Goal: Task Accomplishment & Management: Manage account settings

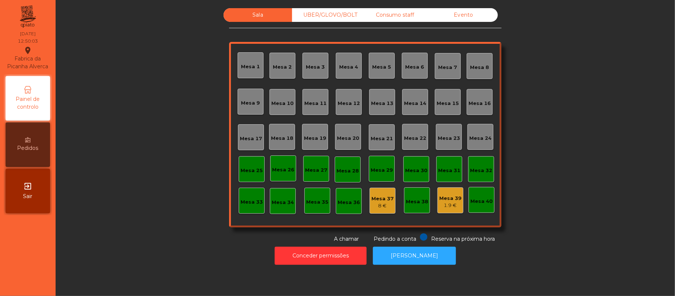
click at [475, 101] on div "Mesa 16" at bounding box center [479, 103] width 22 height 7
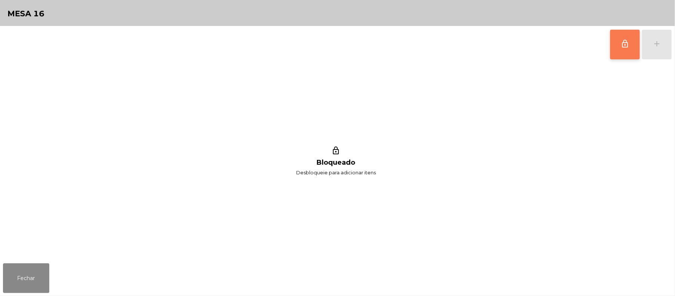
click at [616, 47] on button "lock_outline" at bounding box center [625, 45] width 30 height 30
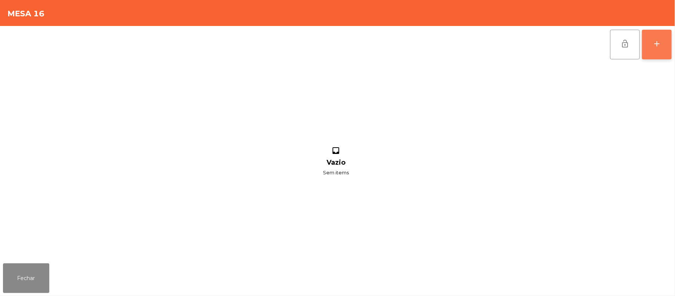
click at [650, 43] on button "add" at bounding box center [657, 45] width 30 height 30
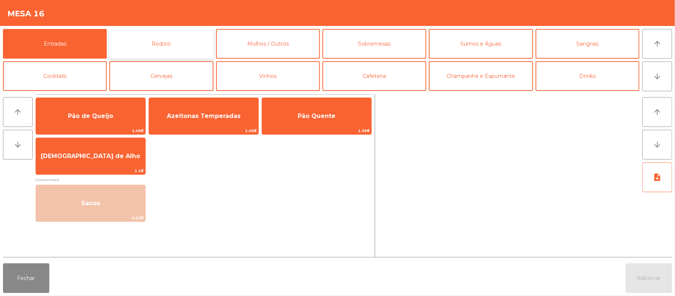
click at [171, 49] on button "Rodizio" at bounding box center [161, 44] width 104 height 30
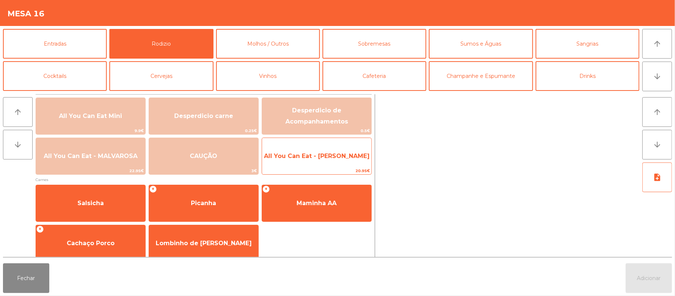
click at [338, 150] on span "All You Can Eat - [PERSON_NAME]" at bounding box center [316, 156] width 109 height 20
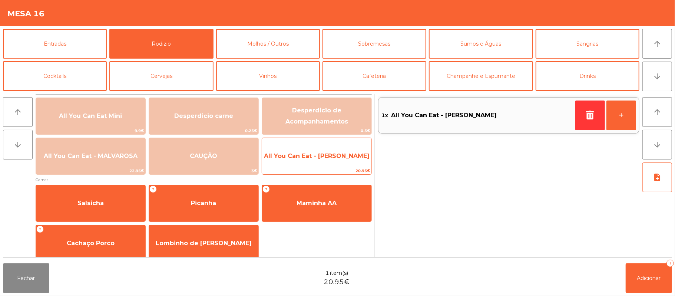
click at [333, 159] on span "All You Can Eat - [PERSON_NAME]" at bounding box center [317, 155] width 106 height 7
click at [332, 159] on span "All You Can Eat - [PERSON_NAME]" at bounding box center [317, 155] width 106 height 7
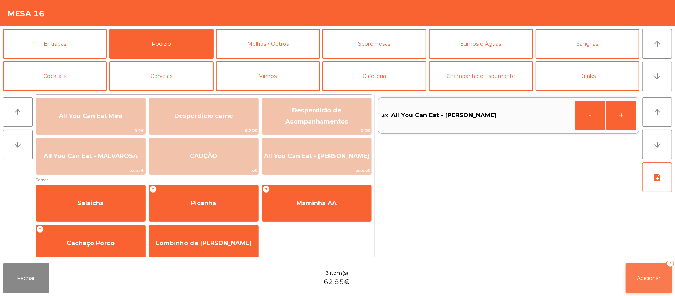
click at [650, 273] on button "Adicionar 3" at bounding box center [648, 278] width 46 height 30
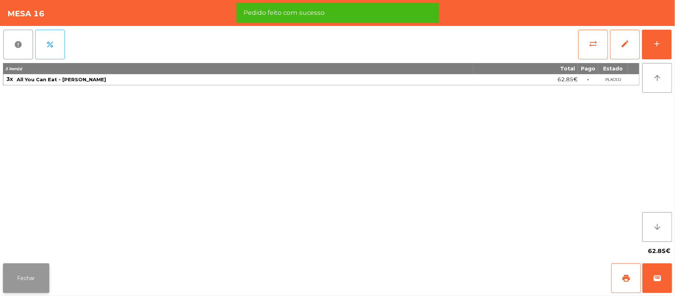
click at [23, 276] on button "Fechar" at bounding box center [26, 278] width 46 height 30
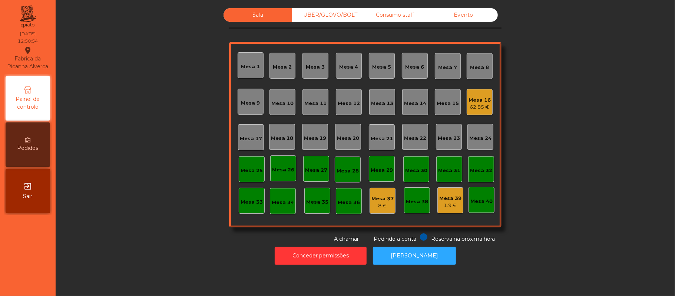
click at [483, 113] on div "Mesa 16 62.85 €" at bounding box center [479, 102] width 26 height 26
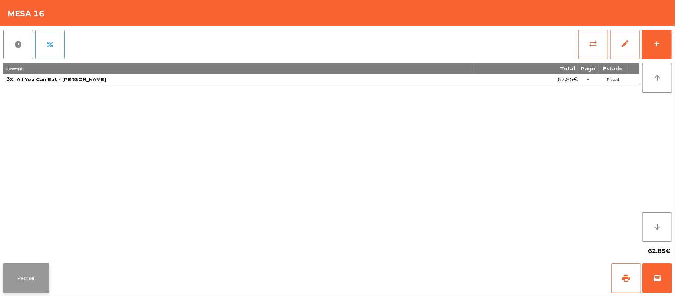
click at [24, 277] on button "Fechar" at bounding box center [26, 278] width 46 height 30
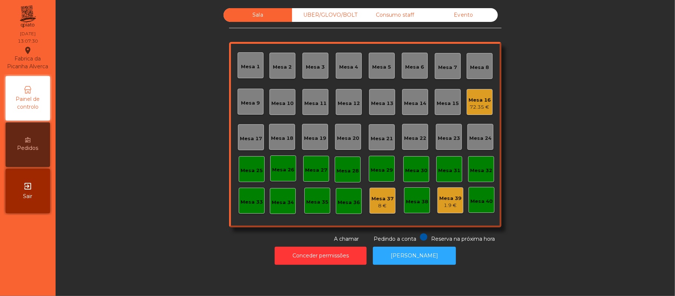
click at [478, 100] on div "Mesa 16" at bounding box center [479, 99] width 22 height 7
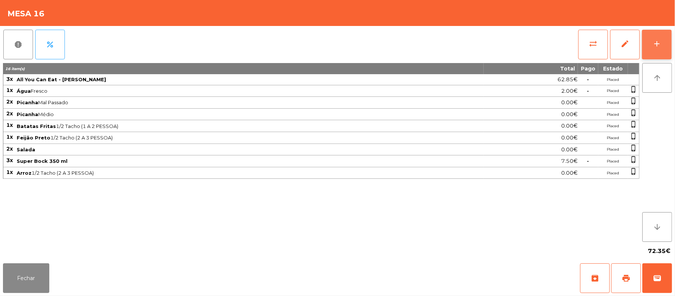
click at [660, 37] on button "add" at bounding box center [657, 45] width 30 height 30
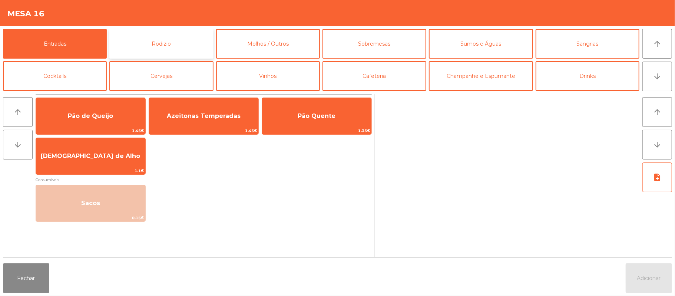
click at [187, 43] on button "Rodizio" at bounding box center [161, 44] width 104 height 30
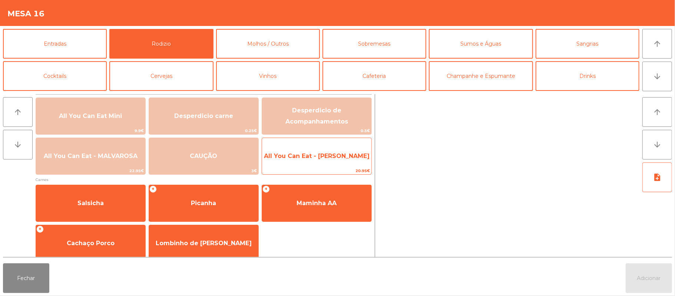
click at [349, 160] on span "All You Can Eat - [PERSON_NAME]" at bounding box center [316, 156] width 109 height 20
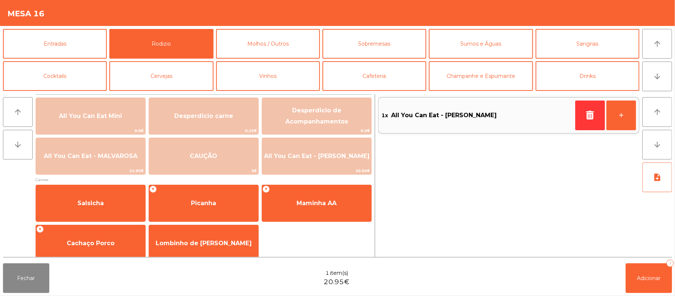
click at [452, 226] on div "1x All You Can Eat - [PERSON_NAME] +" at bounding box center [508, 175] width 261 height 163
click at [655, 286] on button "Adicionar 1" at bounding box center [648, 278] width 46 height 30
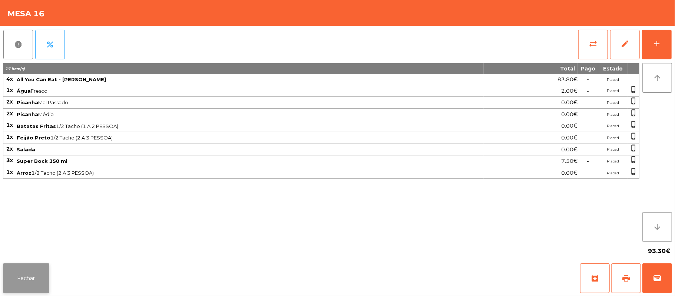
click at [26, 289] on button "Fechar" at bounding box center [26, 278] width 46 height 30
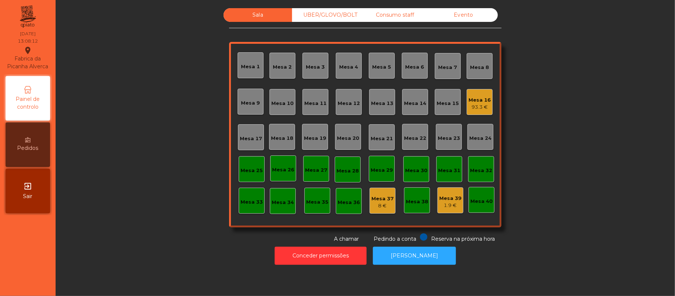
click at [574, 197] on div "Sala UBER/[GEOGRAPHIC_DATA]/BOLT Consumo staff Evento Mesa 1 Mesa 2 [GEOGRAPHIC…" at bounding box center [365, 125] width 599 height 234
click at [315, 137] on div "Mesa 19" at bounding box center [315, 137] width 22 height 7
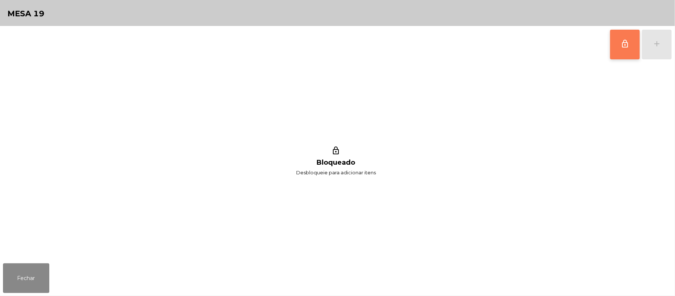
click at [620, 52] on button "lock_outline" at bounding box center [625, 45] width 30 height 30
click at [655, 43] on div "add" at bounding box center [656, 43] width 9 height 9
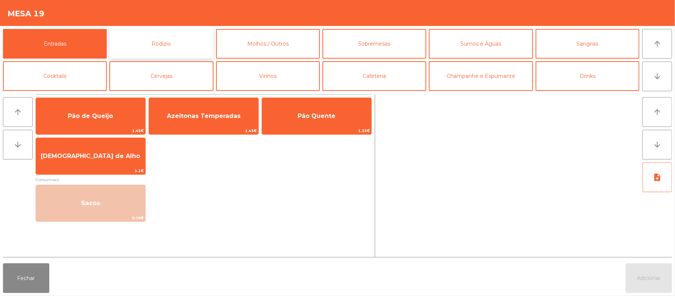
click at [172, 47] on button "Rodizio" at bounding box center [161, 44] width 104 height 30
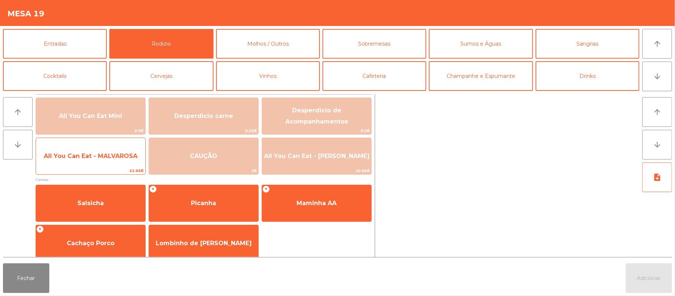
click at [84, 162] on span "All You Can Eat - MALVAROSA" at bounding box center [90, 156] width 109 height 20
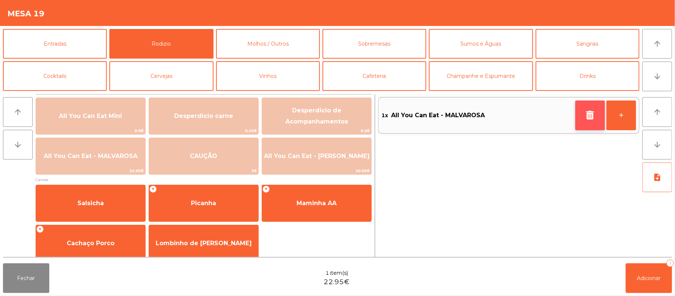
click at [583, 111] on button "button" at bounding box center [590, 115] width 30 height 30
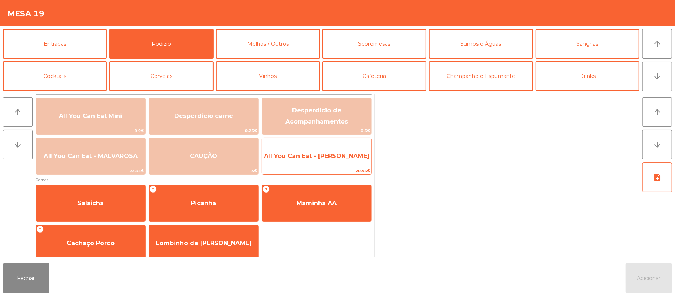
click at [352, 163] on span "All You Can Eat - [PERSON_NAME]" at bounding box center [316, 156] width 109 height 20
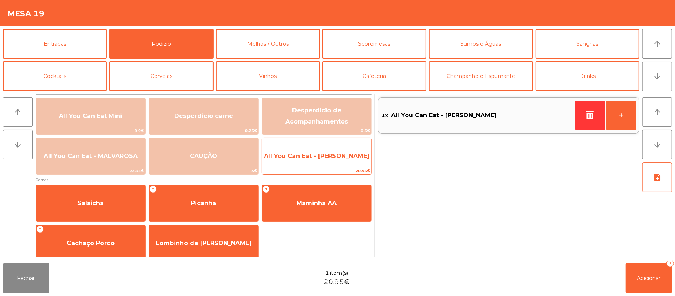
click at [339, 156] on span "All You Can Eat - [PERSON_NAME]" at bounding box center [317, 155] width 106 height 7
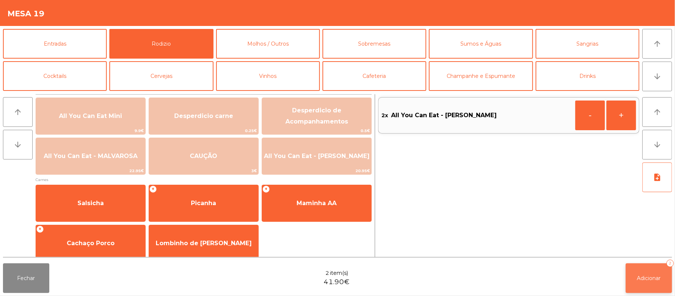
click at [626, 275] on button "Adicionar 2" at bounding box center [648, 278] width 46 height 30
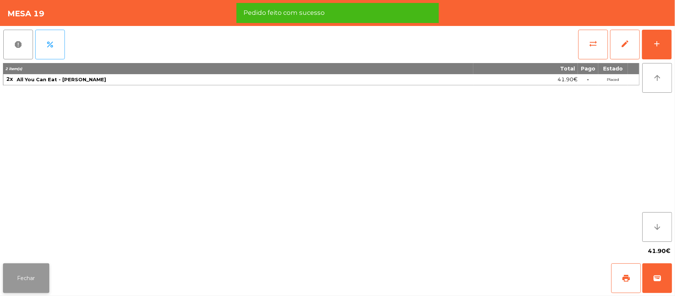
click at [25, 284] on button "Fechar" at bounding box center [26, 278] width 46 height 30
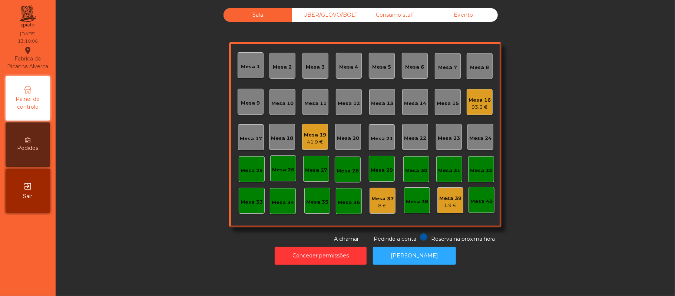
click at [311, 100] on div "Mesa 11" at bounding box center [315, 103] width 22 height 7
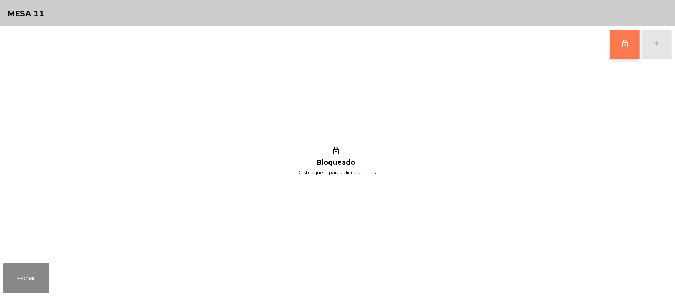
click at [627, 45] on span "lock_outline" at bounding box center [624, 43] width 9 height 9
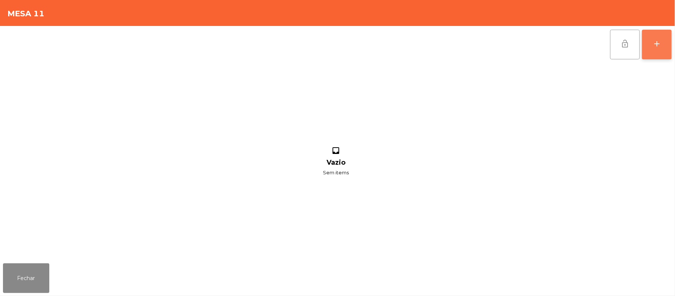
click at [651, 48] on button "add" at bounding box center [657, 45] width 30 height 30
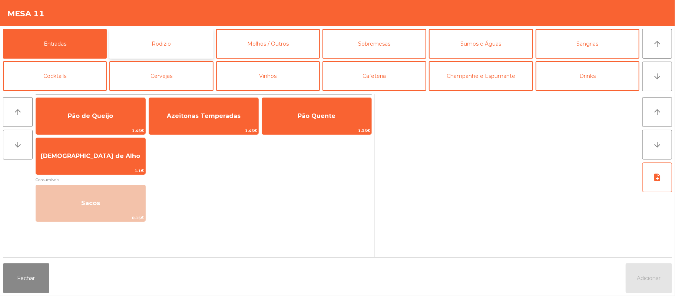
click at [189, 43] on button "Rodizio" at bounding box center [161, 44] width 104 height 30
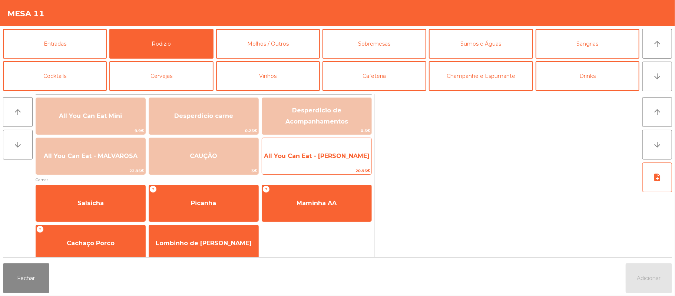
click at [314, 161] on span "All You Can Eat - [PERSON_NAME]" at bounding box center [316, 156] width 109 height 20
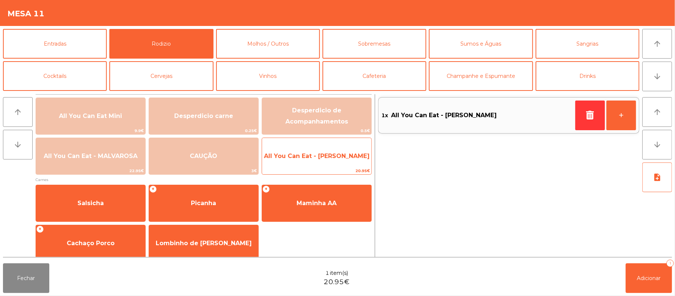
click at [322, 156] on span "All You Can Eat - [PERSON_NAME]" at bounding box center [317, 155] width 106 height 7
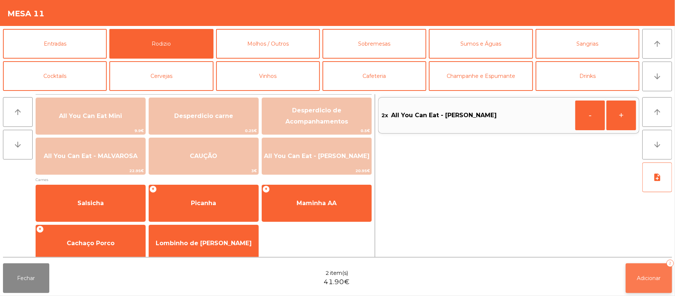
click at [633, 291] on button "Adicionar 2" at bounding box center [648, 278] width 46 height 30
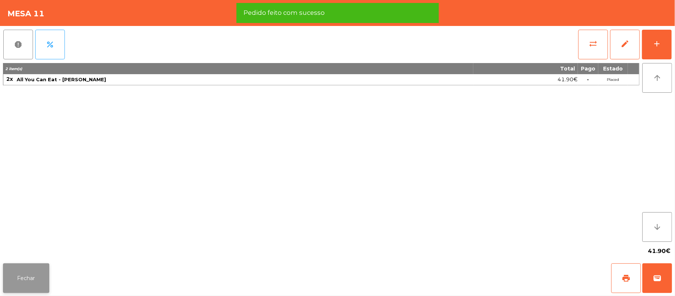
click at [27, 279] on button "Fechar" at bounding box center [26, 278] width 46 height 30
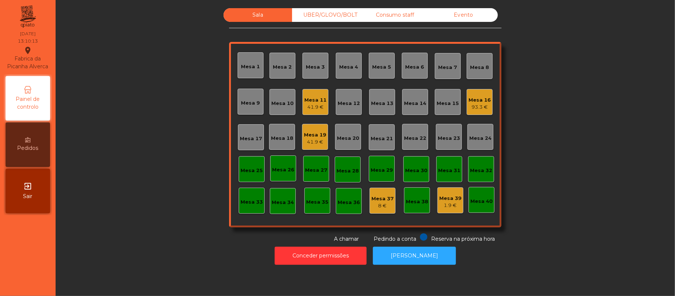
click at [477, 100] on div "Mesa 16" at bounding box center [479, 99] width 22 height 7
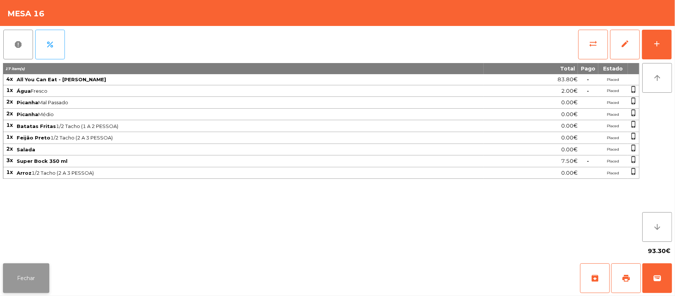
click at [24, 280] on button "Fechar" at bounding box center [26, 278] width 46 height 30
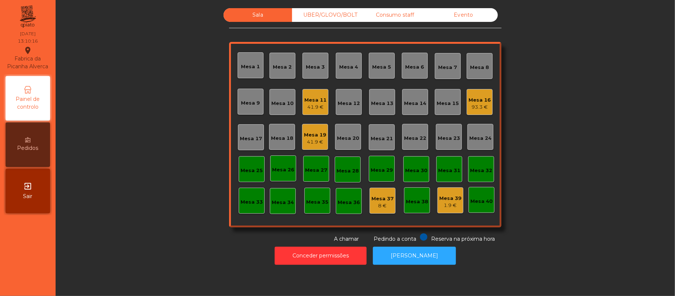
click at [312, 133] on div "Mesa 19" at bounding box center [315, 134] width 22 height 7
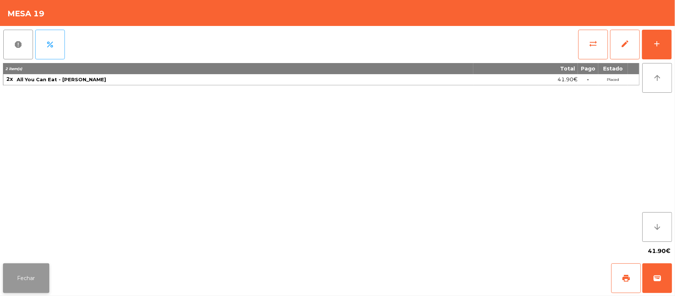
click at [39, 279] on button "Fechar" at bounding box center [26, 278] width 46 height 30
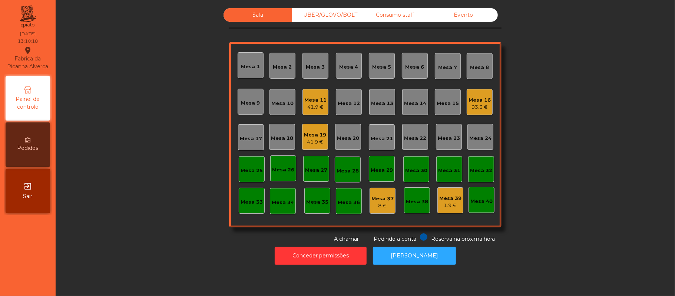
click at [478, 107] on div "93.3 €" at bounding box center [479, 106] width 22 height 7
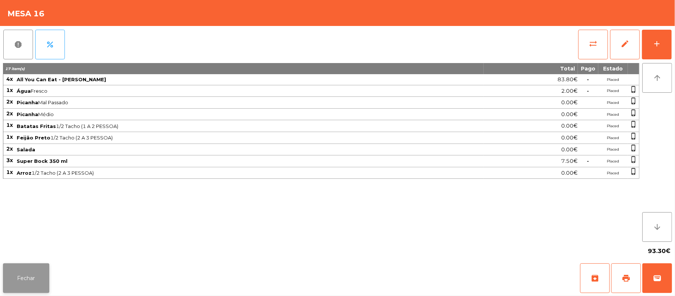
click at [29, 281] on button "Fechar" at bounding box center [26, 278] width 46 height 30
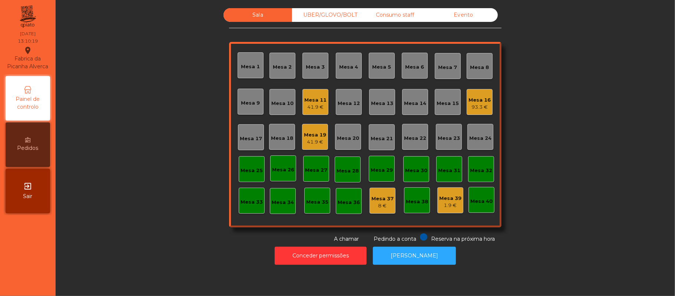
click at [308, 101] on div "Mesa 11" at bounding box center [315, 99] width 22 height 7
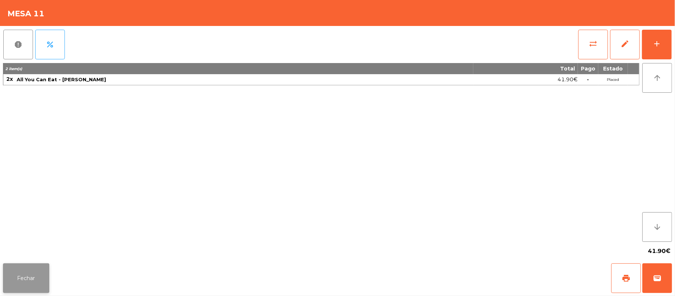
click at [30, 279] on button "Fechar" at bounding box center [26, 278] width 46 height 30
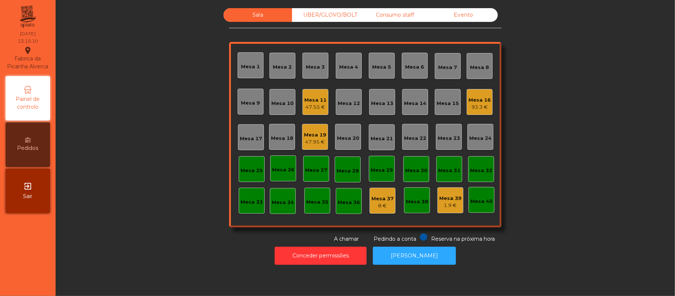
click at [475, 98] on div "Mesa 16" at bounding box center [479, 99] width 22 height 7
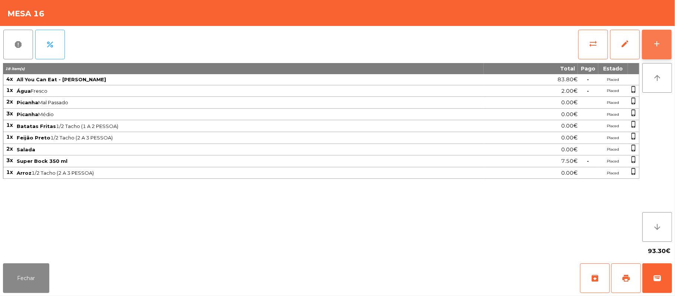
click at [651, 36] on button "add" at bounding box center [657, 45] width 30 height 30
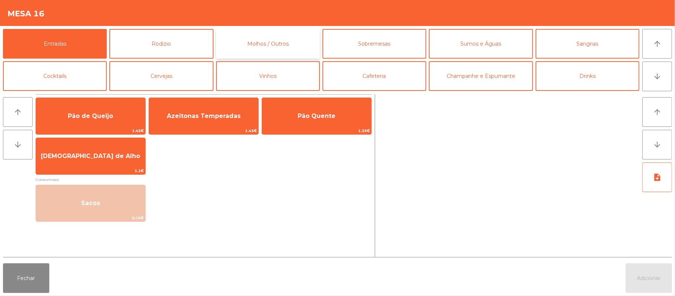
click at [280, 43] on button "Molhos / Outros" at bounding box center [268, 44] width 104 height 30
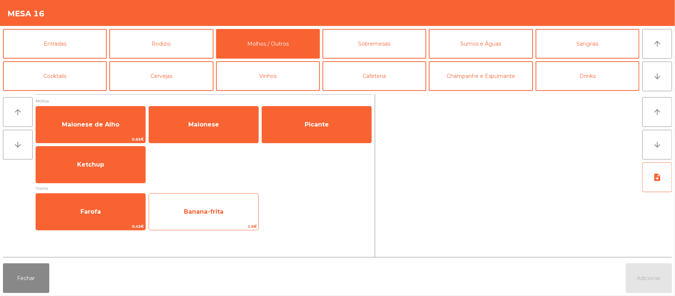
click at [254, 193] on div "Banana-frita 1.6€" at bounding box center [204, 211] width 110 height 37
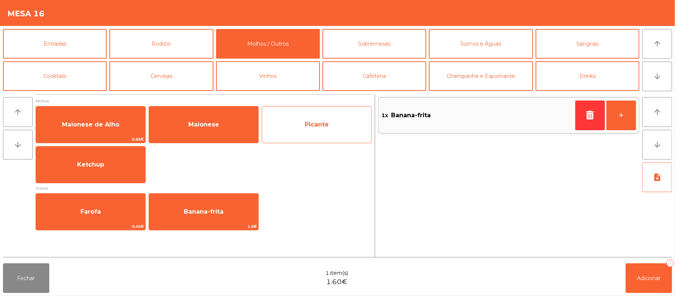
click at [337, 116] on span "Picante" at bounding box center [316, 124] width 109 height 20
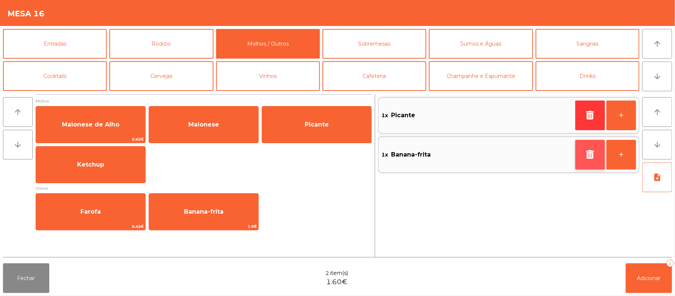
click at [577, 150] on button "button" at bounding box center [590, 155] width 30 height 30
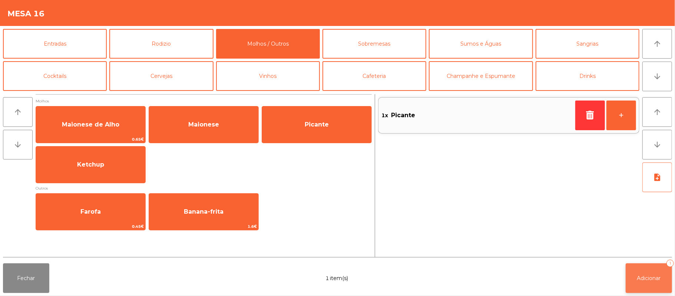
click at [650, 268] on button "Adicionar 1" at bounding box center [648, 278] width 46 height 30
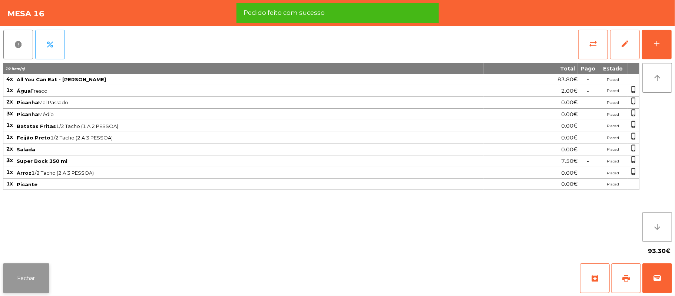
click at [27, 271] on button "Fechar" at bounding box center [26, 278] width 46 height 30
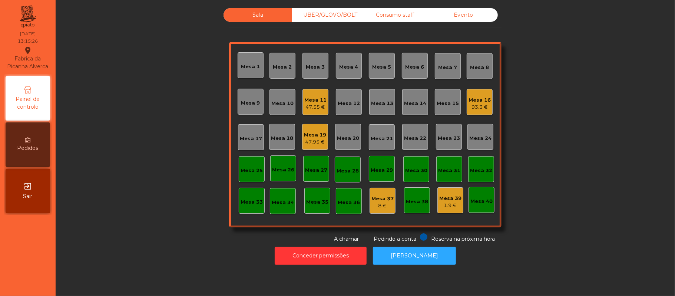
click at [307, 98] on div "Mesa 11" at bounding box center [315, 99] width 22 height 7
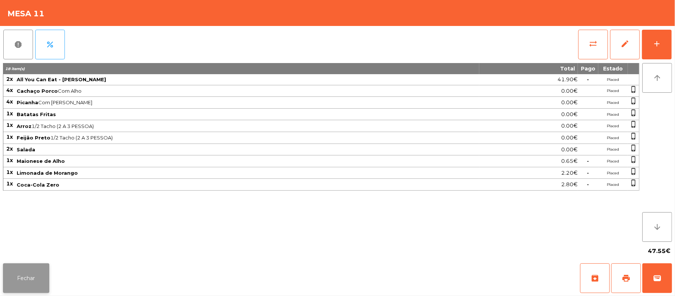
click at [27, 269] on button "Fechar" at bounding box center [26, 278] width 46 height 30
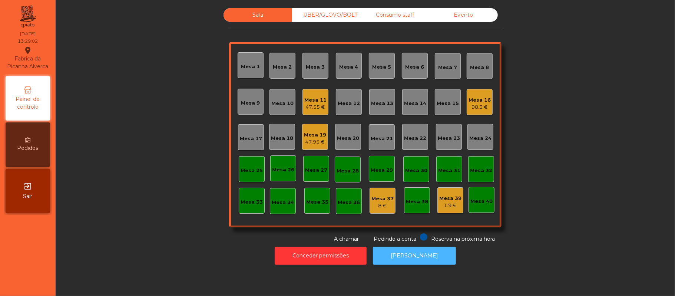
click at [418, 256] on button "[PERSON_NAME]" at bounding box center [414, 255] width 83 height 18
click at [408, 255] on button "[PERSON_NAME]" at bounding box center [414, 255] width 83 height 18
click at [418, 254] on button "[PERSON_NAME]" at bounding box center [414, 255] width 83 height 18
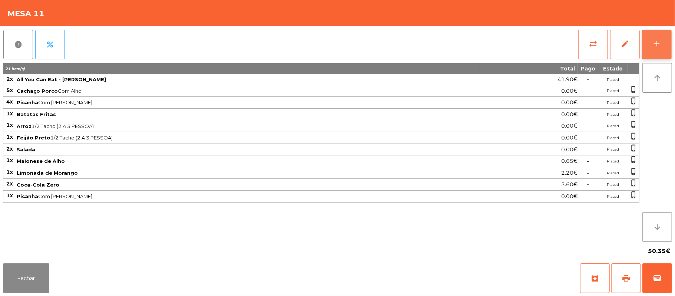
click at [651, 42] on button "add" at bounding box center [657, 45] width 30 height 30
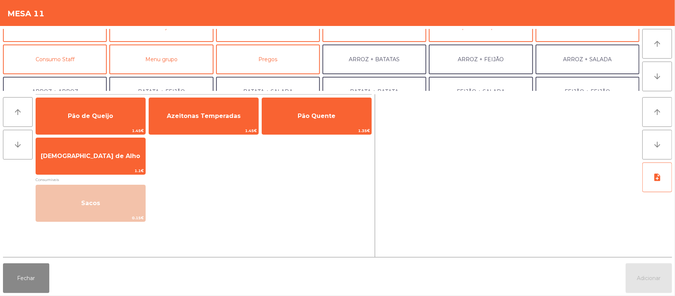
scroll to position [51, 0]
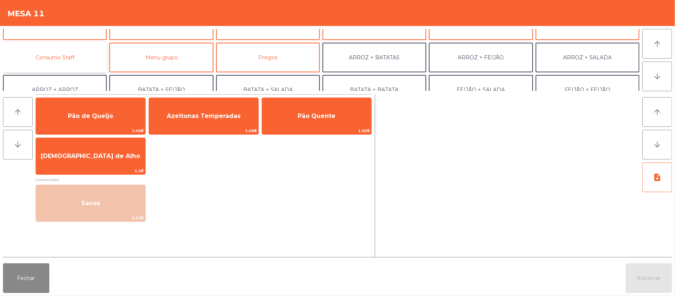
click at [79, 54] on button "Consumo Staff" at bounding box center [55, 58] width 104 height 30
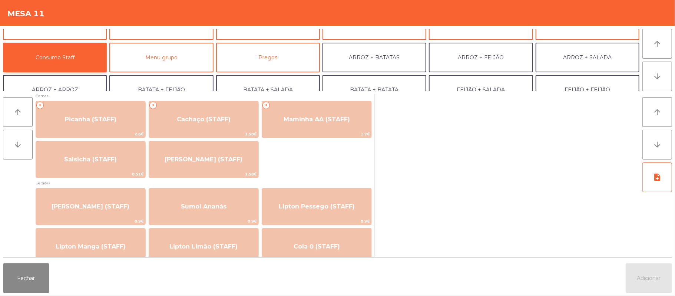
scroll to position [0, 0]
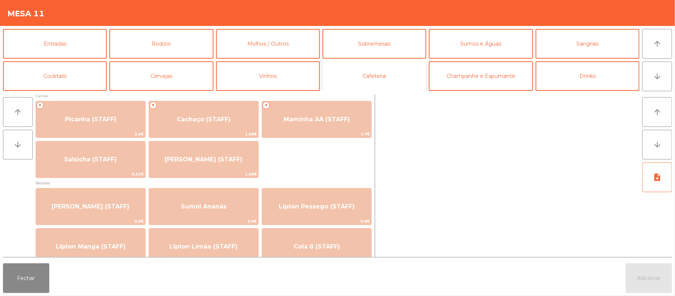
click at [402, 78] on button "Cafeteria" at bounding box center [374, 76] width 104 height 30
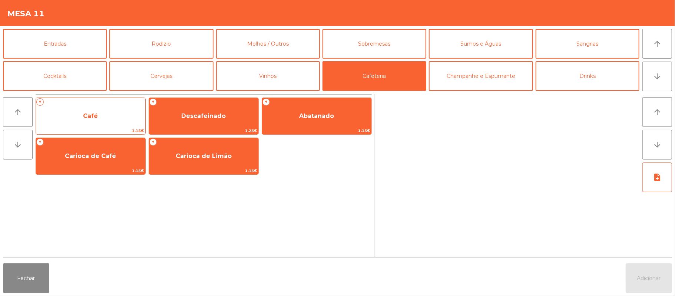
click at [114, 116] on span "Café" at bounding box center [90, 116] width 109 height 20
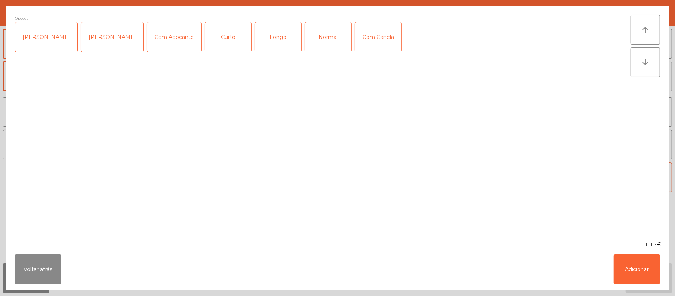
click at [319, 42] on div "Normal" at bounding box center [328, 37] width 46 height 30
click at [636, 280] on button "Adicionar" at bounding box center [636, 269] width 46 height 30
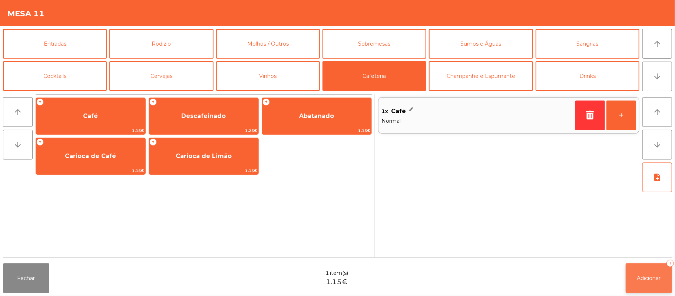
click at [647, 274] on span "Adicionar" at bounding box center [649, 277] width 24 height 7
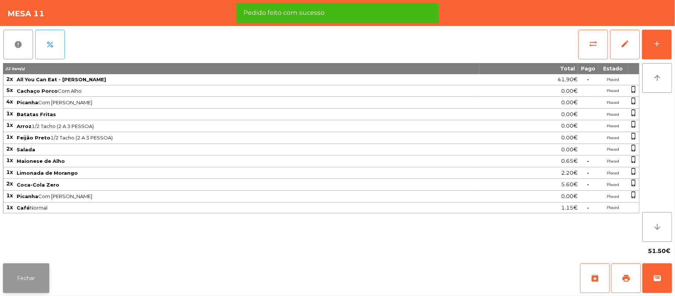
click at [27, 266] on button "Fechar" at bounding box center [26, 278] width 46 height 30
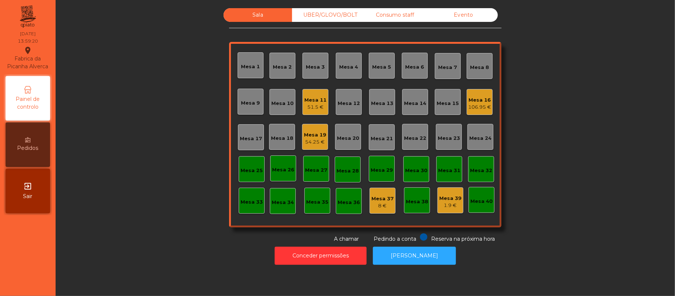
click at [312, 97] on div "Mesa 11" at bounding box center [315, 99] width 22 height 7
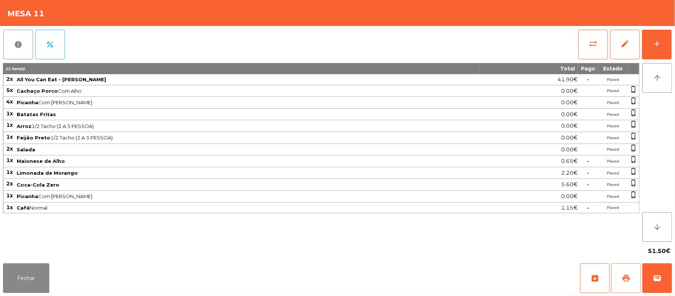
click at [621, 264] on button "print" at bounding box center [626, 278] width 30 height 30
click at [651, 279] on button "wallet" at bounding box center [657, 278] width 30 height 30
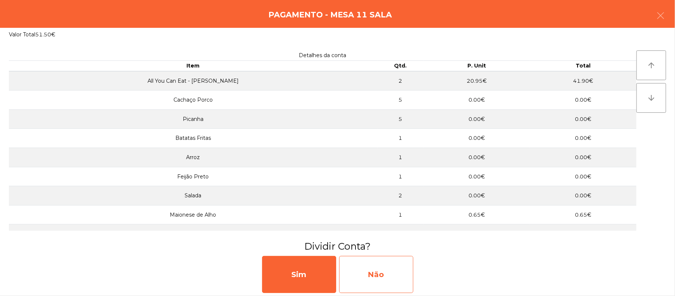
click at [390, 276] on div "Não" at bounding box center [376, 274] width 74 height 37
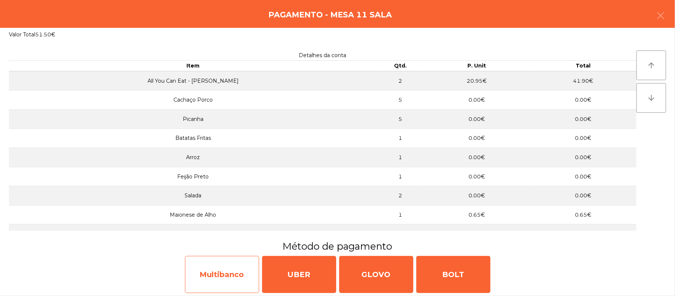
click at [213, 273] on div "Multibanco" at bounding box center [222, 274] width 74 height 37
select select "**"
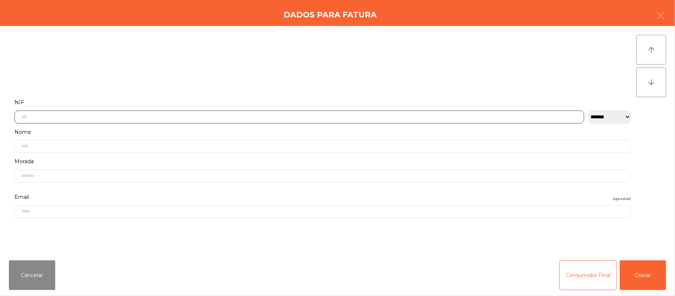
click at [207, 116] on input "text" at bounding box center [298, 116] width 569 height 13
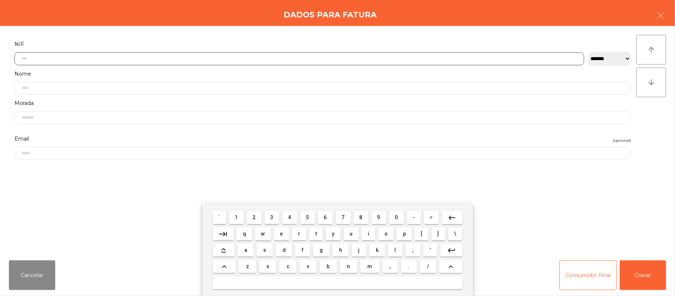
scroll to position [62, 0]
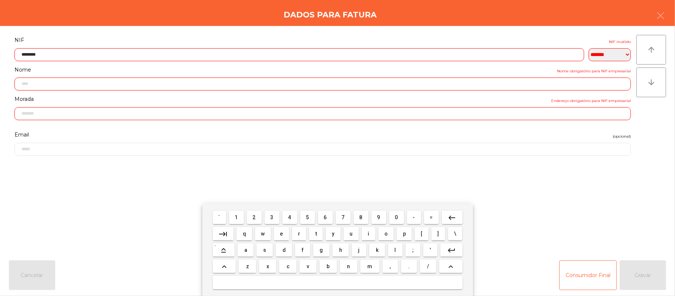
type input "*********"
type input "**********"
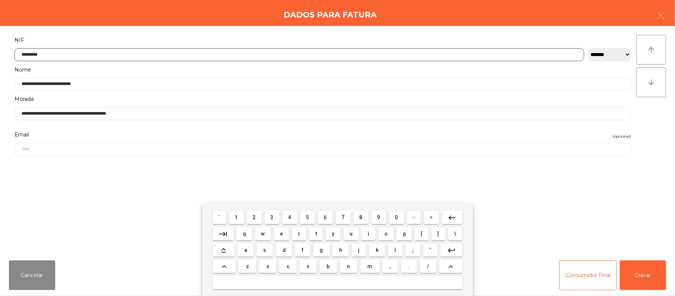
type input "*********"
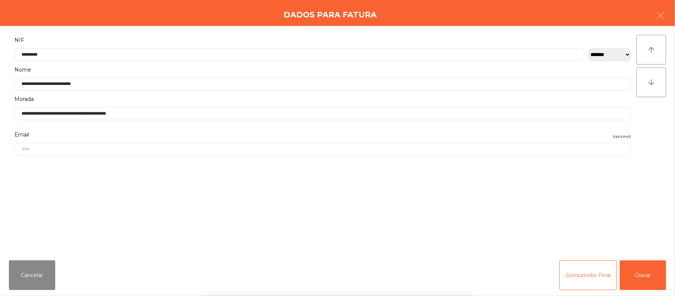
click at [642, 273] on div "` 1 2 3 4 5 6 7 8 9 0 - = keyboard_backspace keyboard_tab q w e r t y u i o p […" at bounding box center [337, 250] width 675 height 92
click at [642, 271] on button "Gravar" at bounding box center [642, 275] width 46 height 30
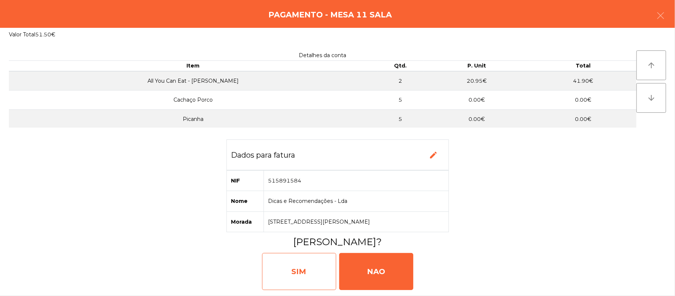
click at [309, 265] on div "SIM" at bounding box center [299, 271] width 74 height 37
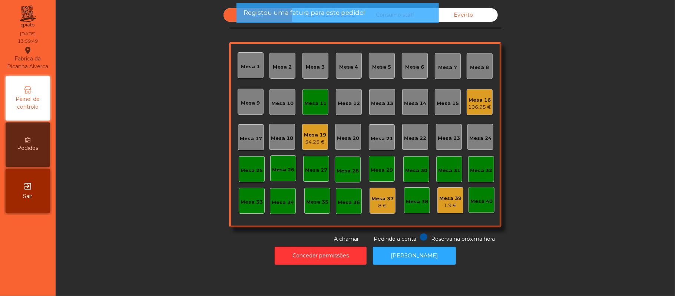
click at [316, 91] on div "Mesa 11" at bounding box center [315, 102] width 26 height 26
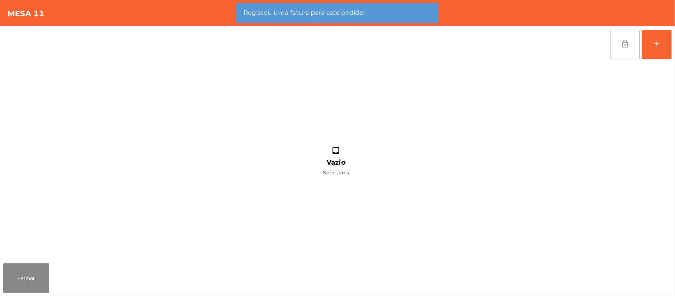
click at [614, 45] on button "lock_open" at bounding box center [625, 45] width 30 height 30
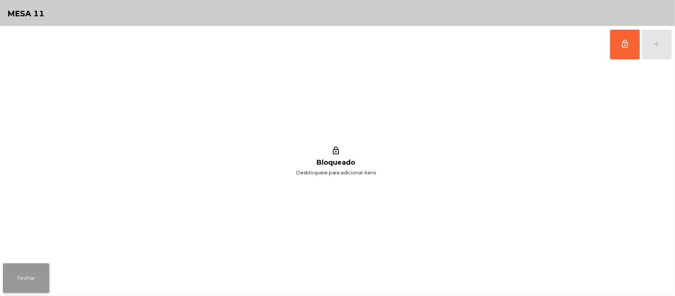
click at [36, 273] on button "Fechar" at bounding box center [26, 278] width 46 height 30
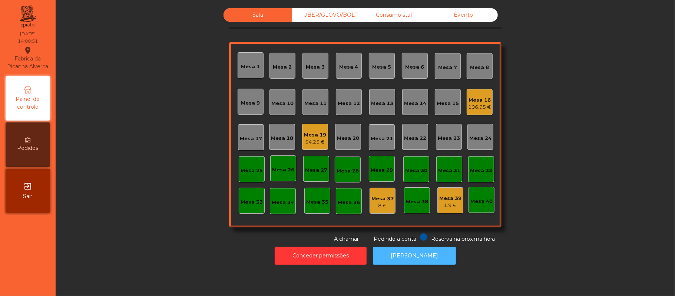
click at [433, 248] on button "[PERSON_NAME]" at bounding box center [414, 255] width 83 height 18
click at [308, 141] on div "54.25 €" at bounding box center [315, 141] width 22 height 7
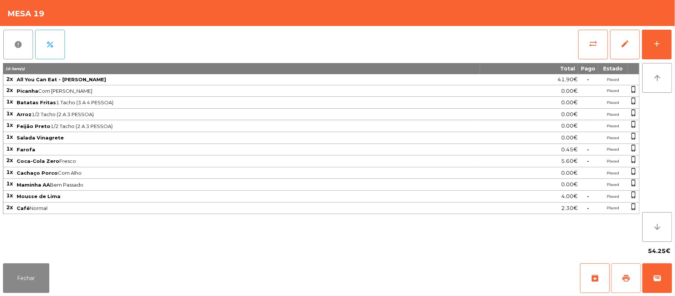
click at [617, 278] on button "print" at bounding box center [626, 278] width 30 height 30
click at [661, 275] on span "wallet" at bounding box center [656, 277] width 9 height 9
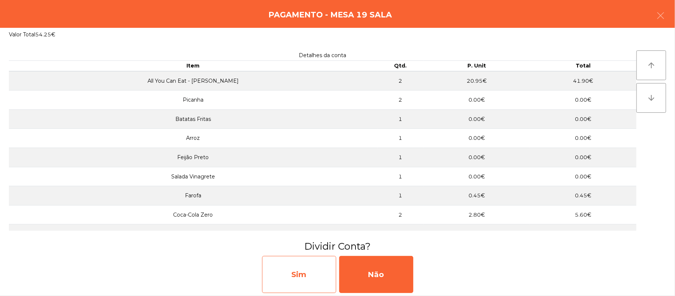
click at [306, 274] on div "Sim" at bounding box center [299, 274] width 74 height 37
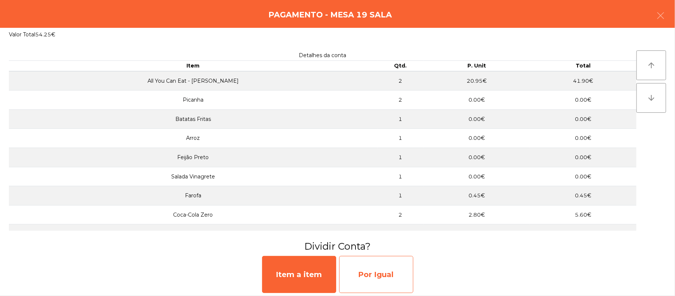
click at [386, 272] on div "Por Igual" at bounding box center [376, 274] width 74 height 37
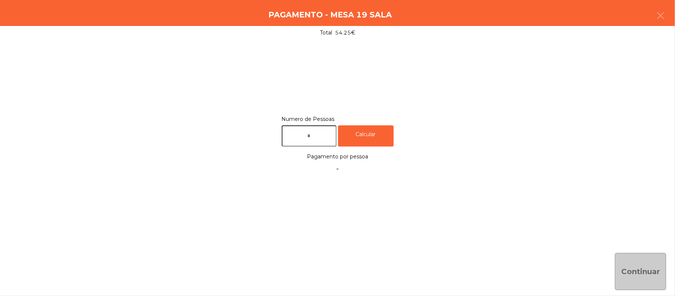
click at [327, 137] on input "text" at bounding box center [309, 135] width 55 height 21
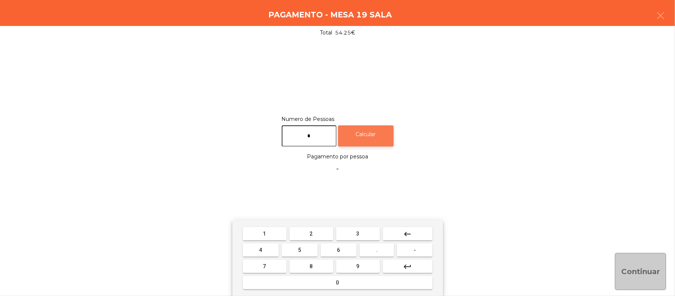
type input "*"
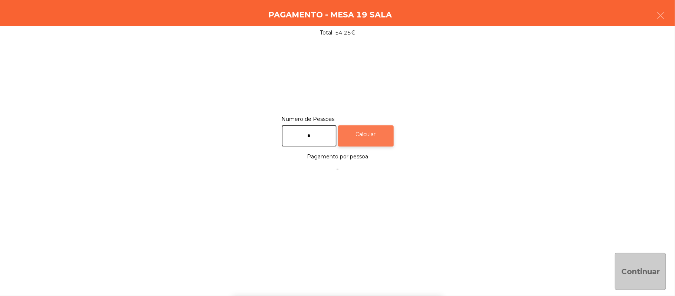
click at [374, 134] on div "Calcular" at bounding box center [366, 135] width 56 height 21
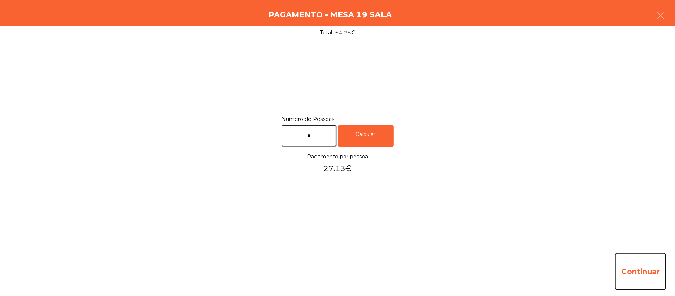
click at [636, 270] on button "Continuar" at bounding box center [640, 271] width 51 height 37
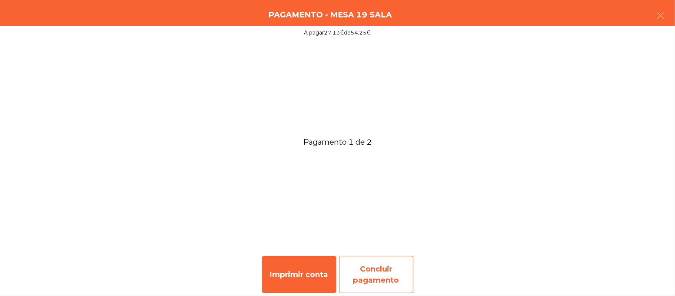
click at [393, 270] on div "Concluir pagamento" at bounding box center [376, 274] width 74 height 37
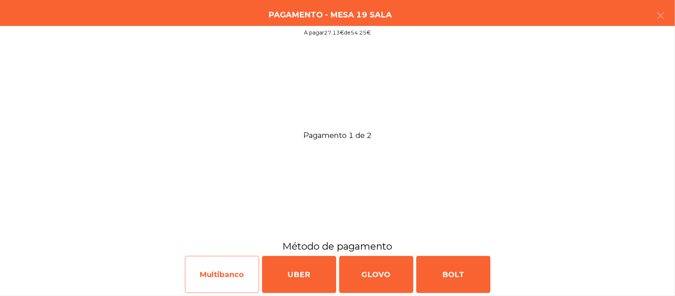
click at [212, 267] on div "Multibanco" at bounding box center [222, 274] width 74 height 37
select select "**"
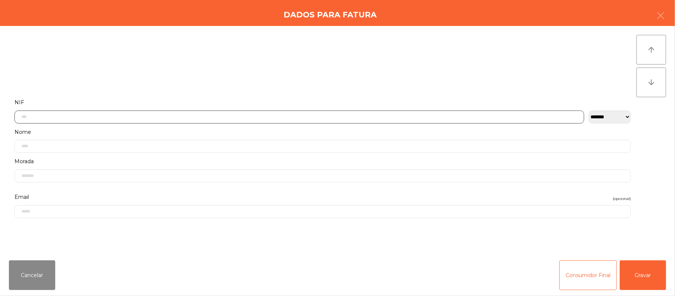
click at [220, 116] on input "text" at bounding box center [298, 116] width 569 height 13
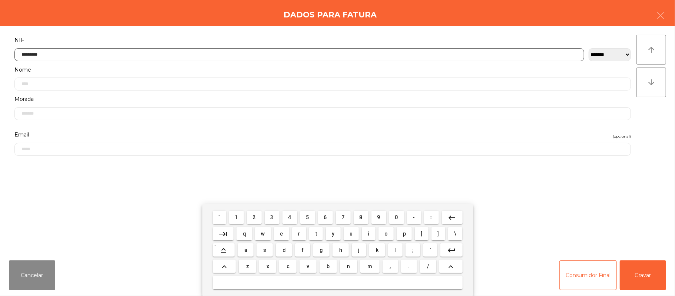
type input "*********"
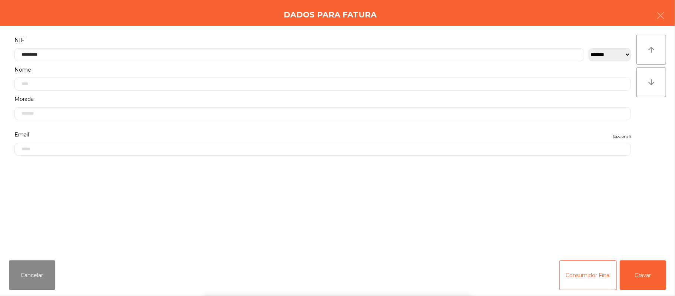
click at [647, 276] on div "` 1 2 3 4 5 6 7 8 9 0 - = keyboard_backspace keyboard_tab q w e r t y u i o p […" at bounding box center [337, 250] width 675 height 92
click at [646, 274] on button "Gravar" at bounding box center [642, 275] width 46 height 30
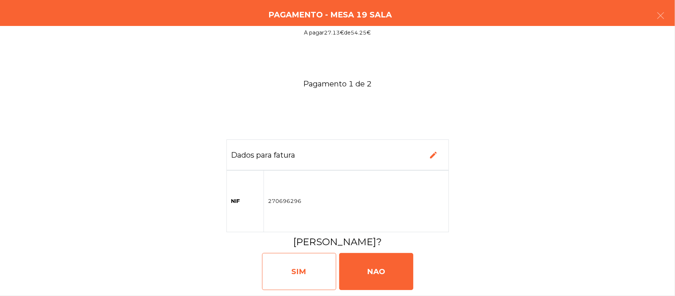
click at [301, 266] on div "SIM" at bounding box center [299, 271] width 74 height 37
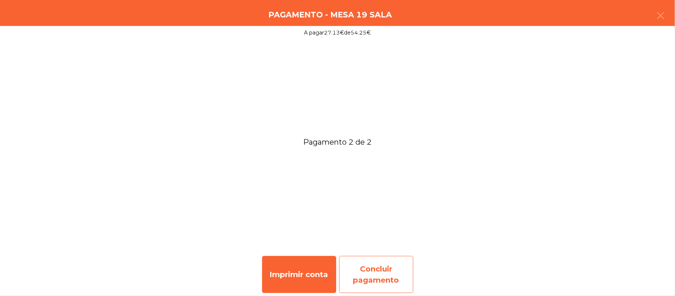
click at [383, 266] on div "Concluir pagamento" at bounding box center [376, 274] width 74 height 37
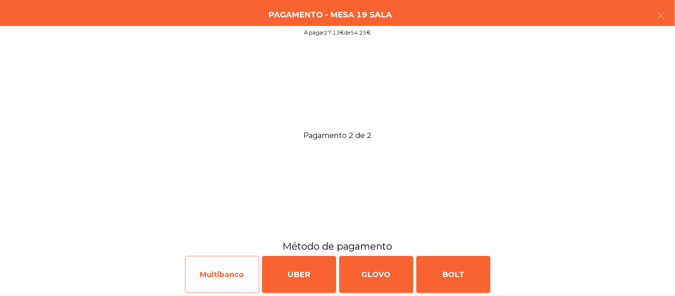
click at [225, 267] on div "Multibanco" at bounding box center [222, 274] width 74 height 37
select select "**"
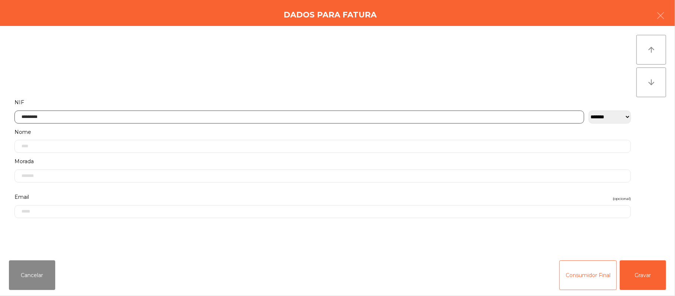
click at [223, 119] on input "*********" at bounding box center [298, 116] width 569 height 13
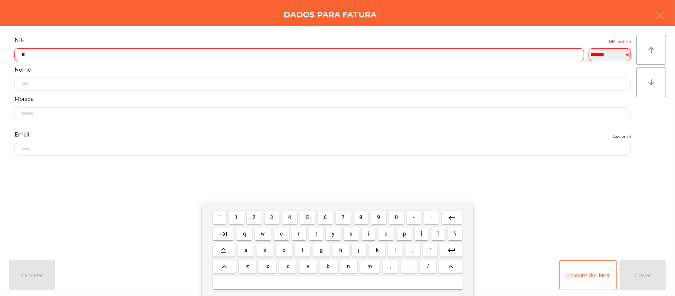
type input "*"
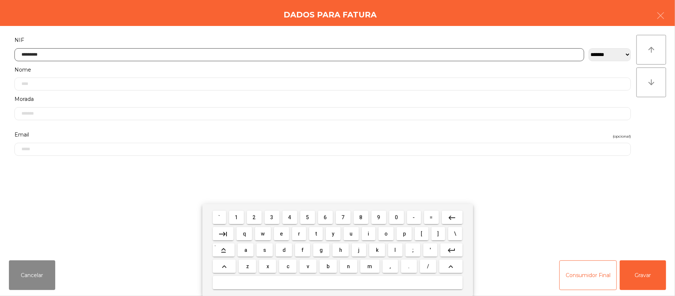
type input "*********"
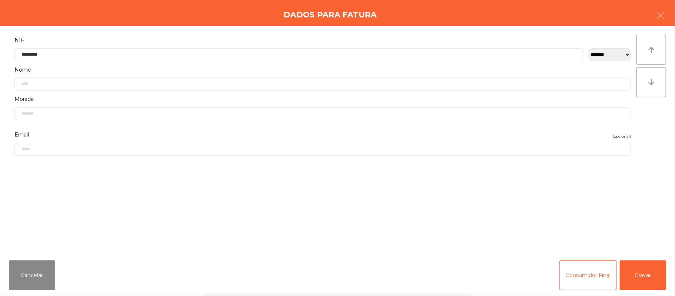
click at [648, 269] on div "` 1 2 3 4 5 6 7 8 9 0 - = keyboard_backspace keyboard_tab q w e r t y u i o p […" at bounding box center [337, 250] width 675 height 92
click at [648, 273] on button "Gravar" at bounding box center [642, 275] width 46 height 30
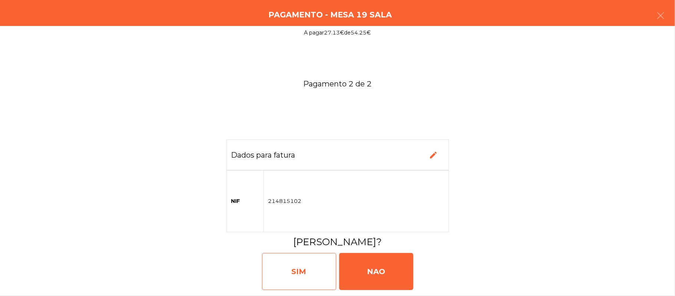
click at [304, 269] on div "SIM" at bounding box center [299, 271] width 74 height 37
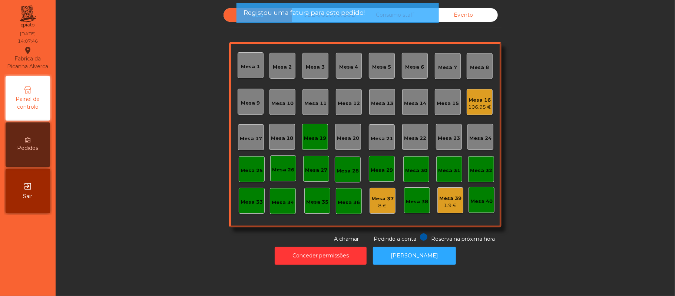
click at [313, 134] on div "Mesa 19" at bounding box center [315, 137] width 22 height 7
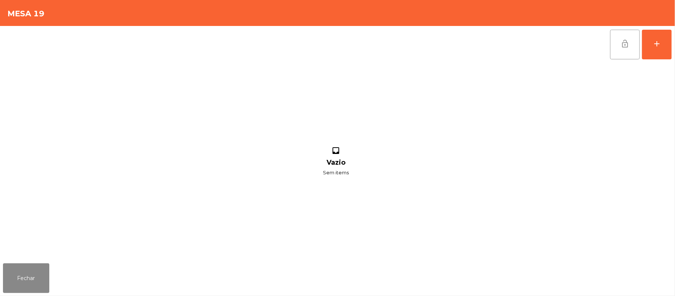
click at [619, 50] on button "lock_open" at bounding box center [625, 45] width 30 height 30
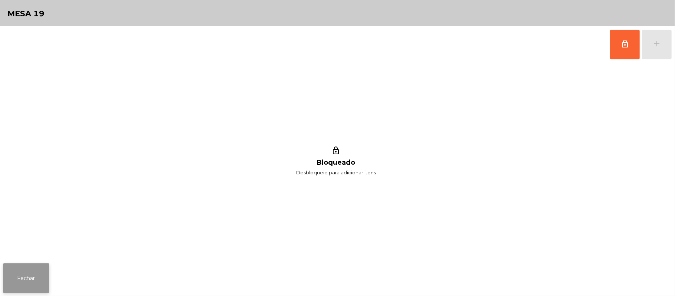
click at [25, 285] on button "Fechar" at bounding box center [26, 278] width 46 height 30
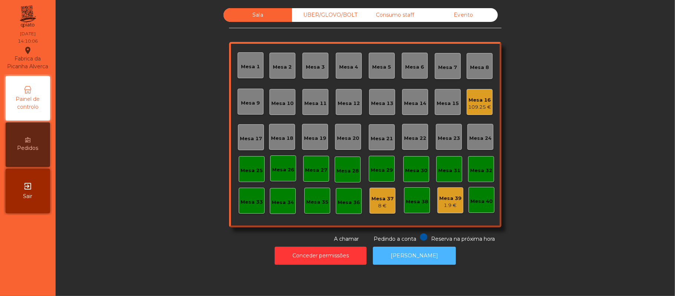
click at [429, 248] on button "[PERSON_NAME]" at bounding box center [414, 255] width 83 height 18
click at [481, 104] on div "109.25 €" at bounding box center [479, 106] width 23 height 7
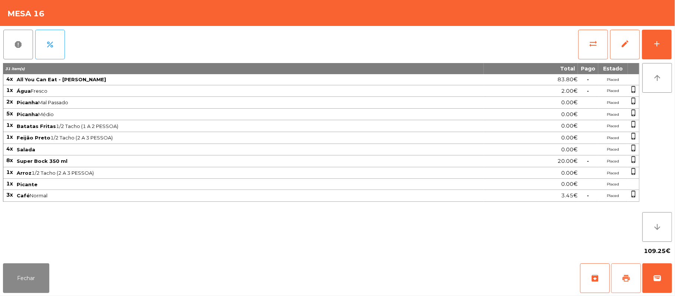
click at [622, 278] on span "print" at bounding box center [625, 277] width 9 height 9
click at [652, 274] on button "wallet" at bounding box center [657, 278] width 30 height 30
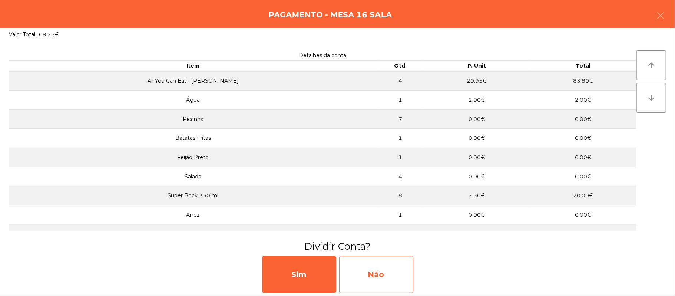
click at [383, 264] on div "Não" at bounding box center [376, 274] width 74 height 37
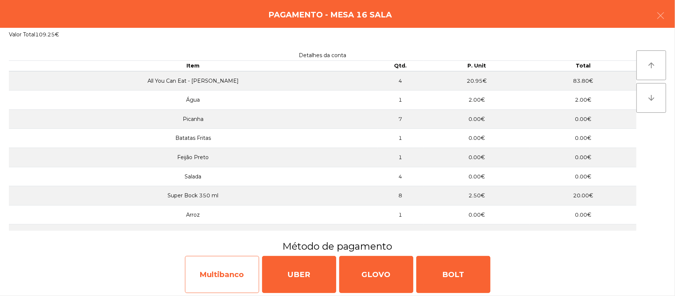
click at [221, 277] on div "Multibanco" at bounding box center [222, 274] width 74 height 37
select select "**"
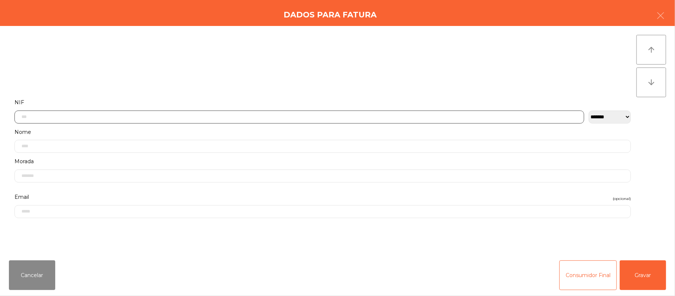
click at [262, 117] on input "text" at bounding box center [298, 116] width 569 height 13
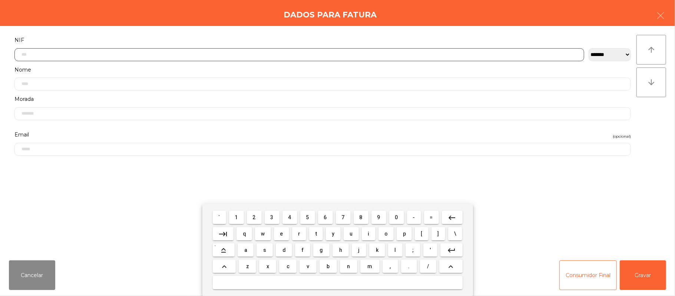
type input "*"
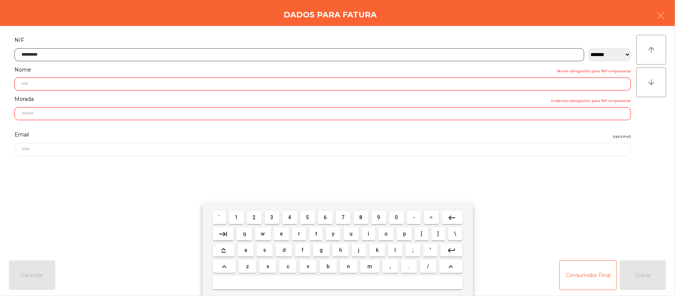
type input "*********"
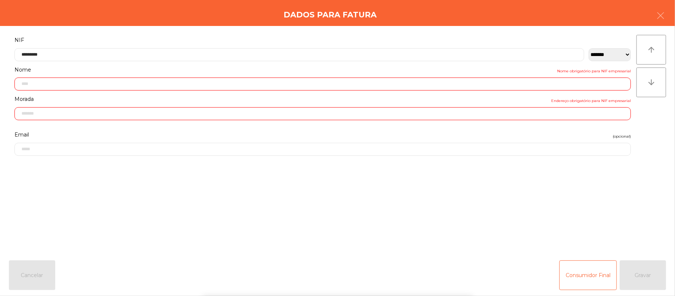
click at [627, 223] on div "` 1 2 3 4 5 6 7 8 9 0 - = keyboard_backspace keyboard_tab q w e r t y u i o p […" at bounding box center [337, 250] width 675 height 92
click at [628, 214] on div "` 1 2 3 4 5 6 7 8 9 0 - = keyboard_backspace keyboard_tab q w e r t y u i o p […" at bounding box center [337, 250] width 675 height 92
click at [636, 205] on div "arrow_upward arrow_downward" at bounding box center [651, 140] width 30 height 210
click at [636, 209] on div "arrow_upward arrow_downward" at bounding box center [651, 140] width 30 height 210
click at [636, 204] on div "arrow_upward arrow_downward" at bounding box center [651, 140] width 30 height 210
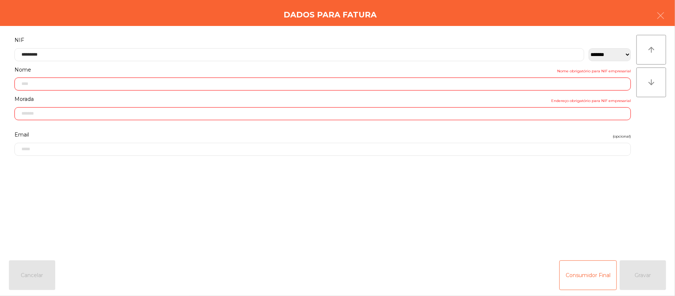
type input "**********"
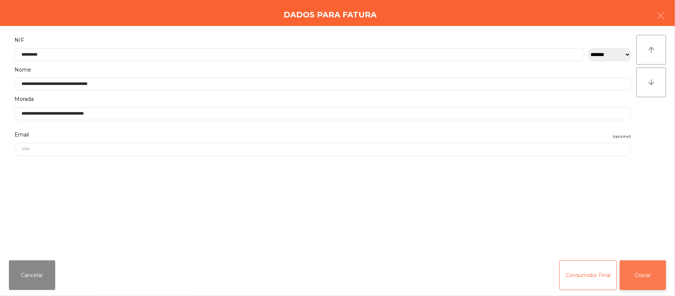
click at [642, 269] on button "Gravar" at bounding box center [642, 275] width 46 height 30
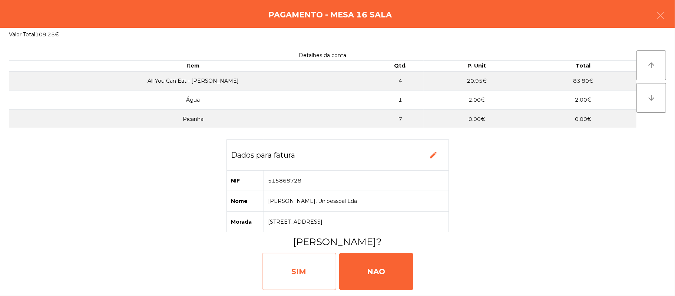
click at [305, 273] on div "SIM" at bounding box center [299, 271] width 74 height 37
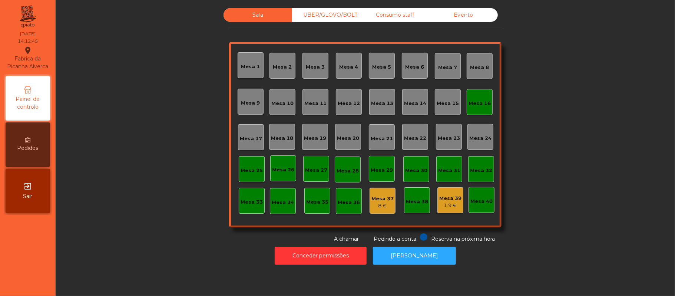
click at [473, 107] on div "Mesa 16" at bounding box center [479, 103] width 22 height 7
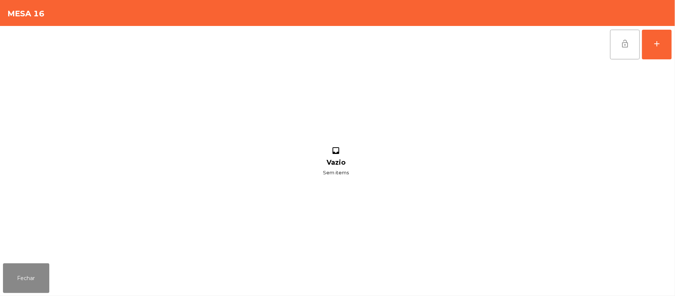
click at [624, 47] on span "lock_open" at bounding box center [624, 43] width 9 height 9
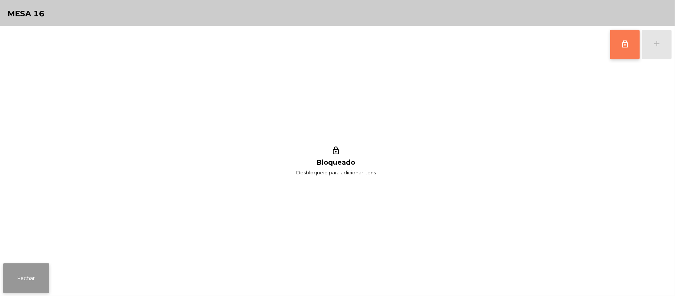
click at [8, 278] on button "Fechar" at bounding box center [26, 278] width 46 height 30
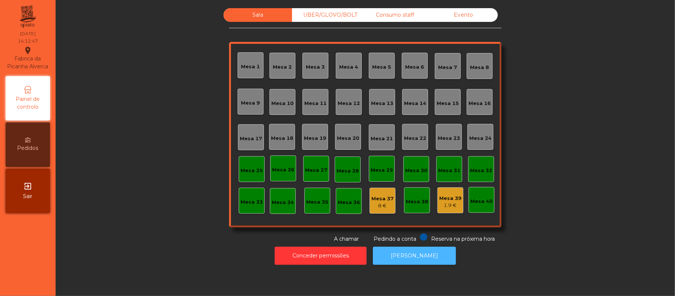
click at [408, 258] on button "[PERSON_NAME]" at bounding box center [414, 255] width 83 height 18
click at [330, 16] on div "UBER/GLOVO/BOLT" at bounding box center [326, 15] width 69 height 14
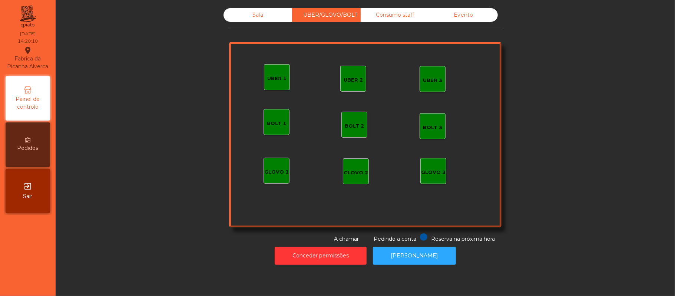
click at [279, 71] on div "UBER 1" at bounding box center [277, 77] width 26 height 26
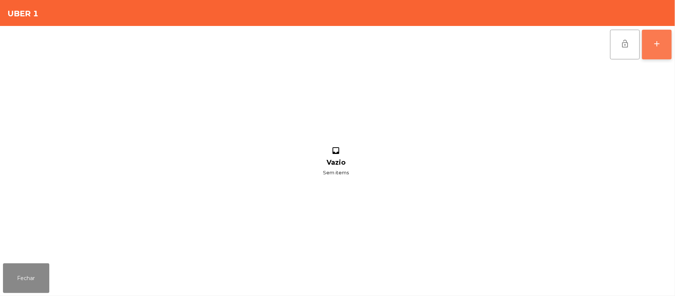
click at [664, 56] on button "add" at bounding box center [657, 45] width 30 height 30
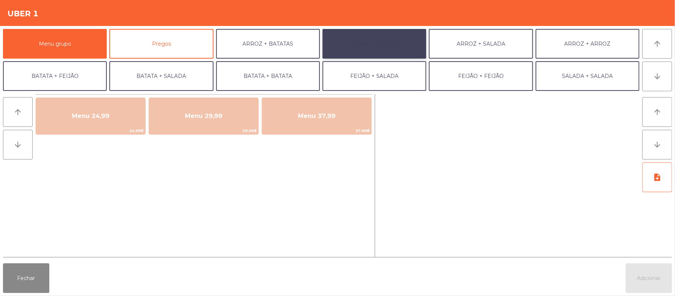
click at [390, 45] on button "ARROZ + FEIJÃO" at bounding box center [374, 44] width 104 height 30
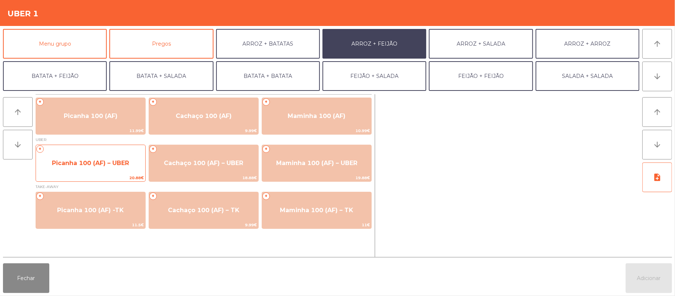
click at [124, 168] on span "Picanha 100 (AF) – UBER" at bounding box center [90, 163] width 109 height 20
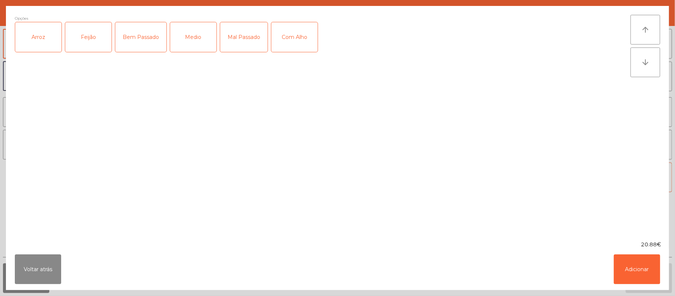
click at [48, 45] on div "Arroz" at bounding box center [38, 37] width 46 height 30
click at [88, 38] on div "Feijão" at bounding box center [88, 37] width 46 height 30
click at [193, 31] on div "Medio" at bounding box center [193, 37] width 46 height 30
click at [299, 42] on div "Com Alho" at bounding box center [294, 37] width 46 height 30
click at [635, 272] on button "Adicionar" at bounding box center [636, 269] width 46 height 30
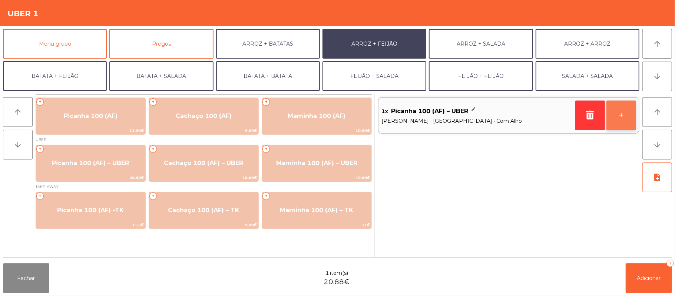
click at [621, 123] on button "+" at bounding box center [621, 115] width 30 height 30
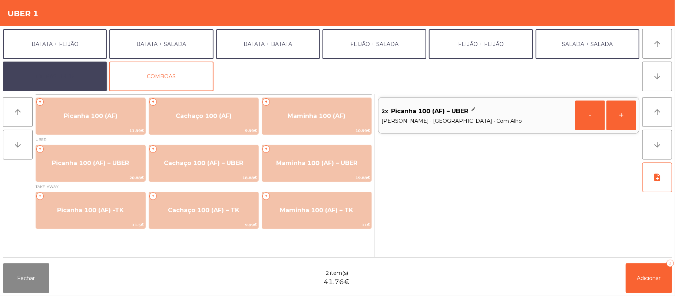
click at [83, 68] on button "EXTRAS UBER" at bounding box center [55, 76] width 104 height 30
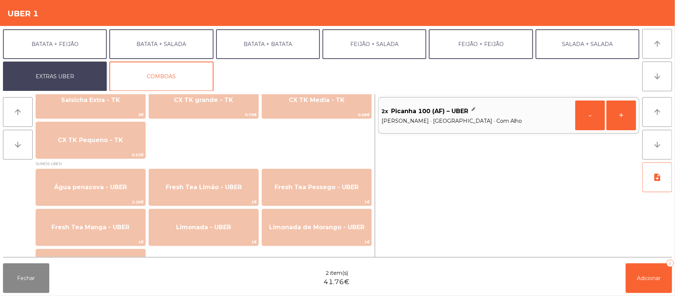
scroll to position [583, 0]
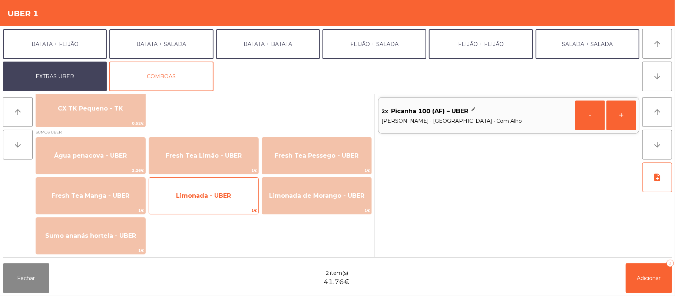
click at [214, 210] on span "1€" at bounding box center [203, 210] width 109 height 7
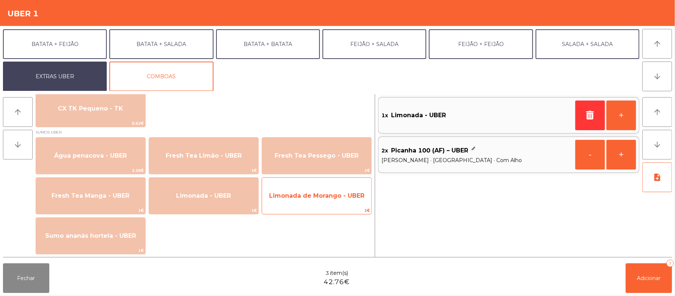
click at [303, 199] on span "Limonada de Morango - UBER" at bounding box center [316, 196] width 109 height 20
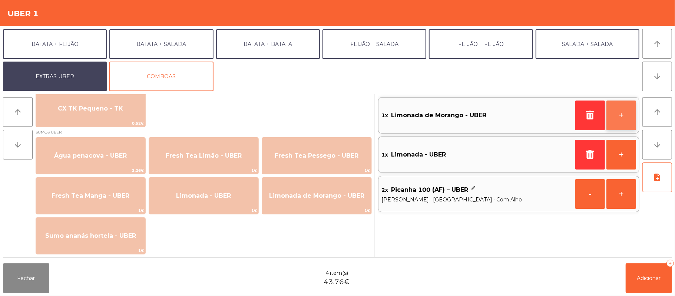
click at [628, 114] on button "+" at bounding box center [621, 115] width 30 height 30
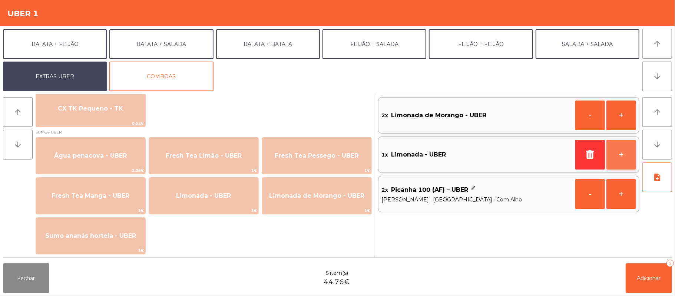
click at [616, 156] on button "+" at bounding box center [621, 155] width 30 height 30
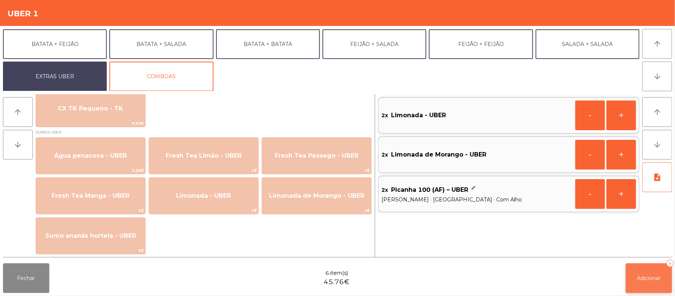
click at [648, 276] on span "Adicionar" at bounding box center [649, 277] width 24 height 7
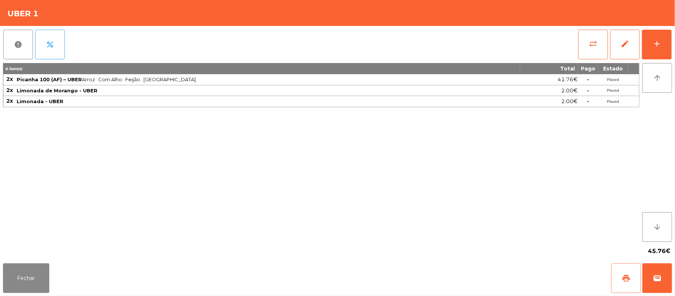
click at [618, 275] on button "print" at bounding box center [626, 278] width 30 height 30
click at [665, 275] on button "wallet" at bounding box center [657, 278] width 30 height 30
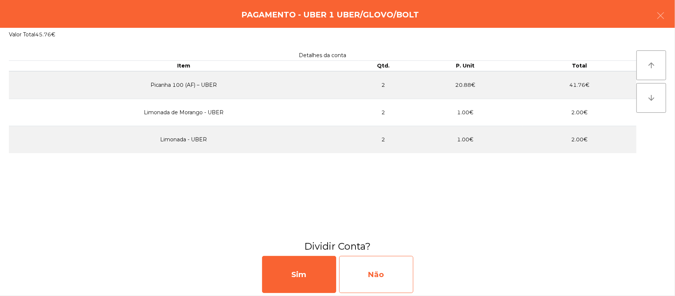
click at [386, 273] on div "Não" at bounding box center [376, 274] width 74 height 37
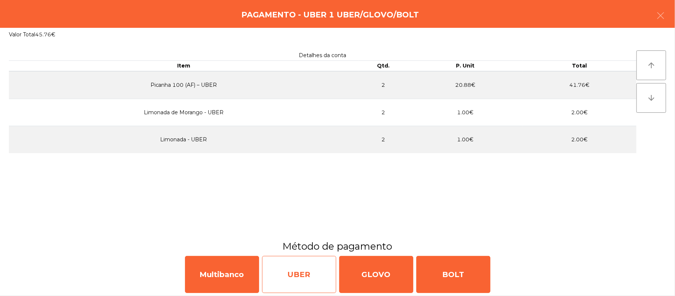
click at [303, 281] on div "UBER" at bounding box center [299, 274] width 74 height 37
select select "**"
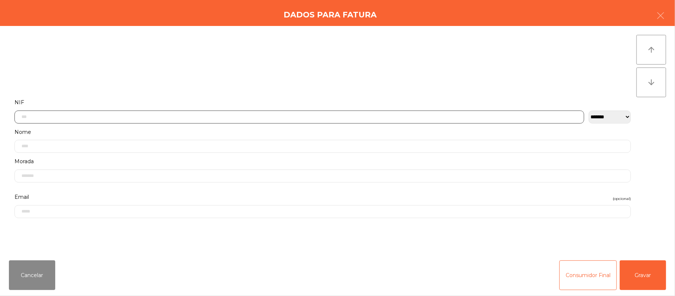
click at [245, 117] on input "text" at bounding box center [298, 116] width 569 height 13
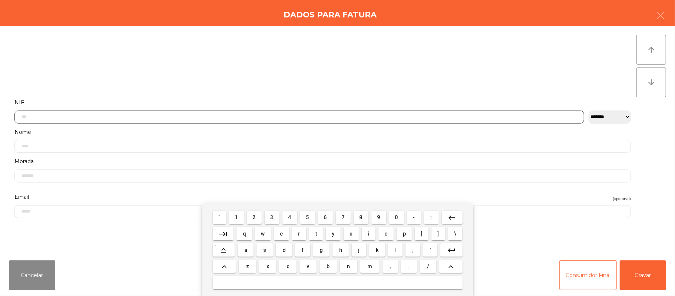
scroll to position [62, 0]
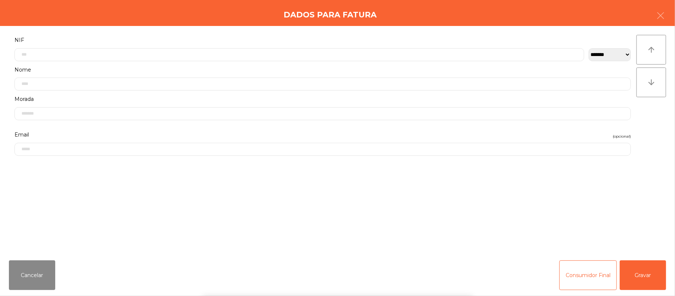
click at [639, 261] on div "` 1 2 3 4 5 6 7 8 9 0 - = keyboard_backspace keyboard_tab q w e r t y u i o p […" at bounding box center [337, 250] width 675 height 92
click at [636, 270] on button "Gravar" at bounding box center [642, 275] width 46 height 30
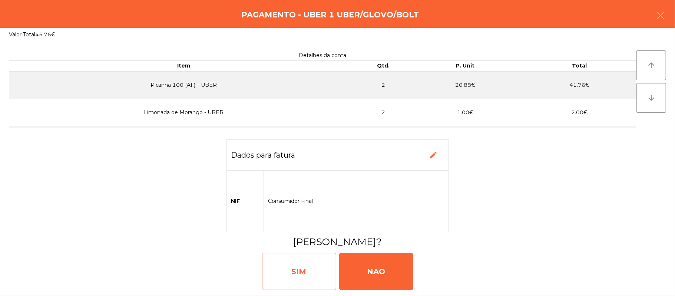
click at [292, 267] on div "SIM" at bounding box center [299, 271] width 74 height 37
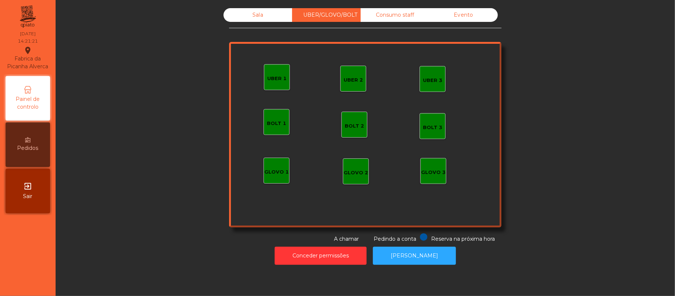
click at [263, 12] on div "Sala" at bounding box center [257, 15] width 69 height 14
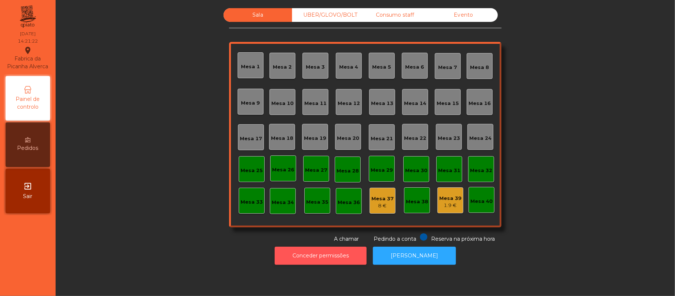
click at [336, 262] on button "Conceder permissões" at bounding box center [320, 255] width 92 height 18
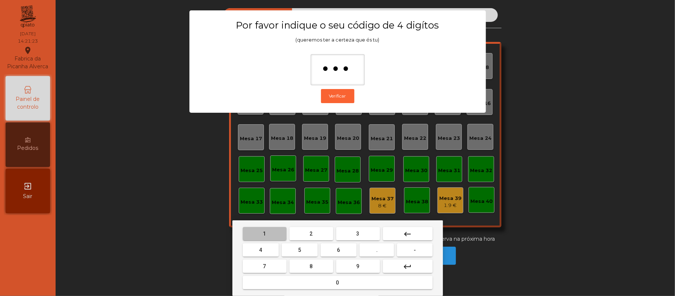
type input "****"
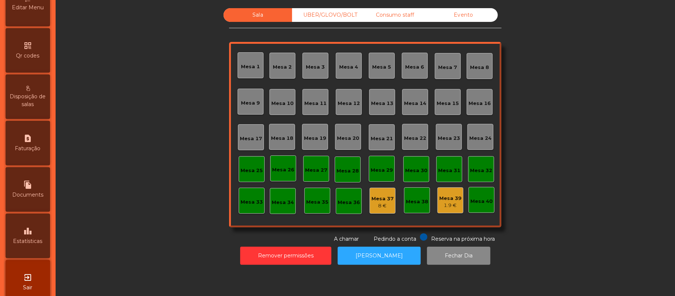
click at [50, 147] on div "request_page Faturação" at bounding box center [28, 143] width 44 height 44
select select "**"
select select "****"
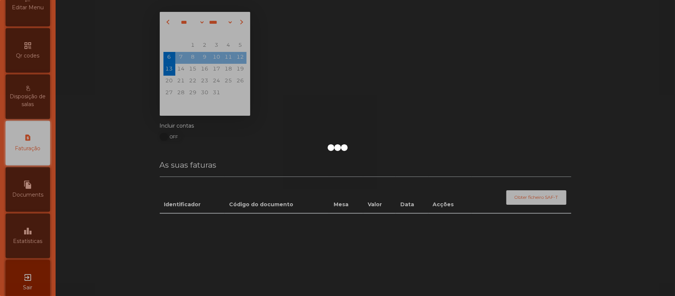
click at [42, 156] on div at bounding box center [337, 148] width 675 height 296
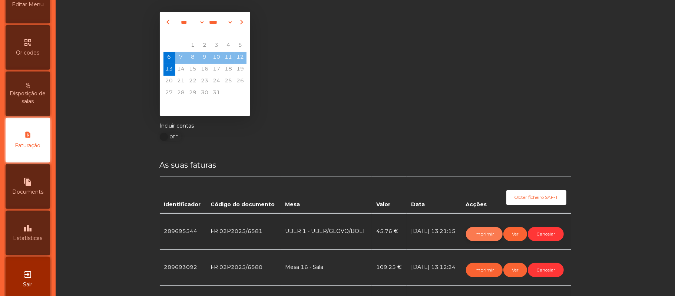
click at [477, 233] on button "Imprimir" at bounding box center [484, 234] width 37 height 14
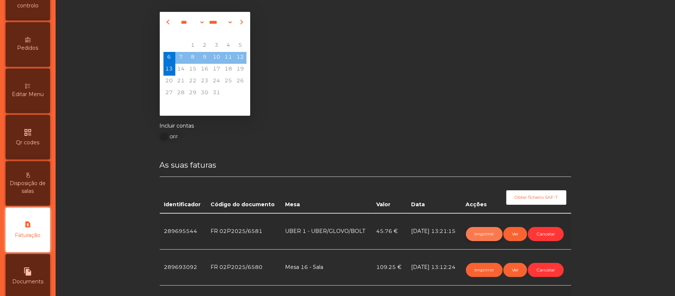
scroll to position [0, 0]
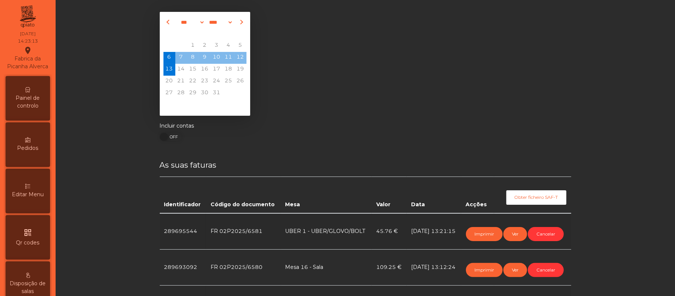
click at [36, 103] on span "Painel de controlo" at bounding box center [27, 102] width 41 height 16
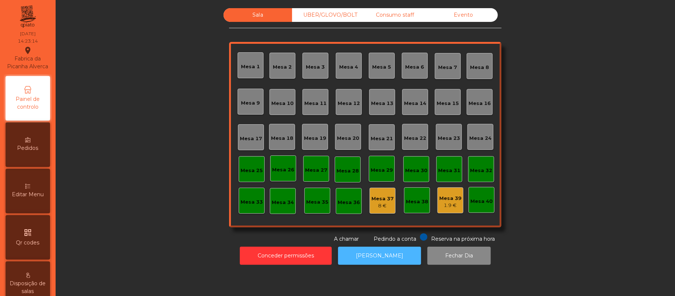
click at [396, 255] on button "[PERSON_NAME]" at bounding box center [379, 255] width 83 height 18
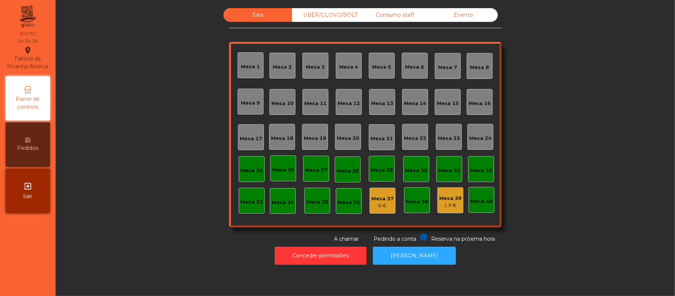
click at [322, 11] on div "UBER/GLOVO/BOLT" at bounding box center [326, 15] width 69 height 14
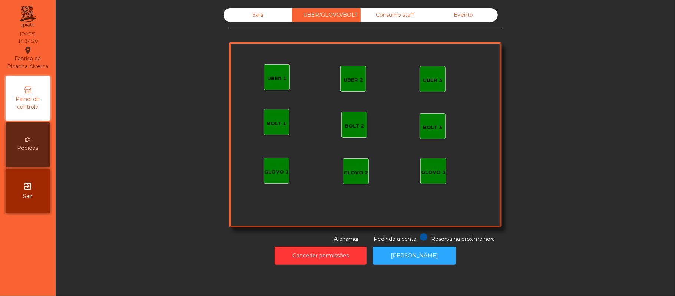
click at [276, 81] on div "UBER 1" at bounding box center [276, 78] width 19 height 7
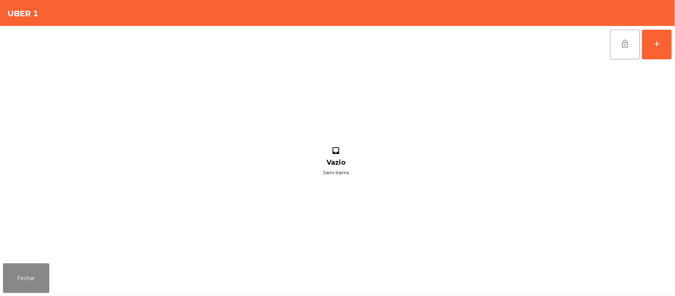
click at [673, 49] on div "lock_open add inbox Vazio Sem items" at bounding box center [337, 143] width 675 height 234
click at [653, 54] on button "add" at bounding box center [657, 45] width 30 height 30
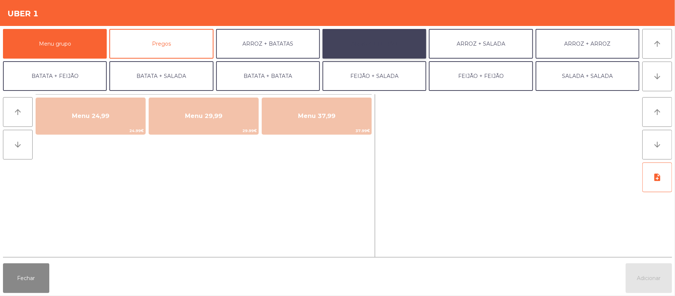
click at [385, 48] on button "ARROZ + FEIJÃO" at bounding box center [374, 44] width 104 height 30
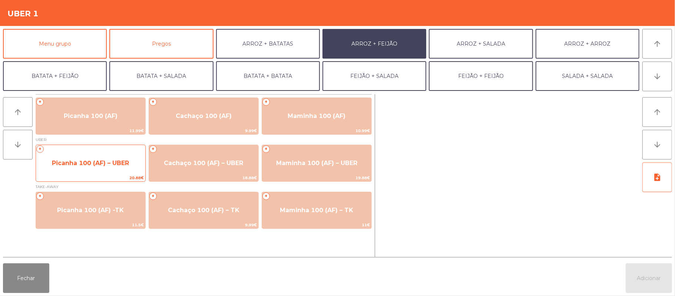
click at [76, 162] on span "Picanha 100 (AF) – UBER" at bounding box center [90, 162] width 77 height 7
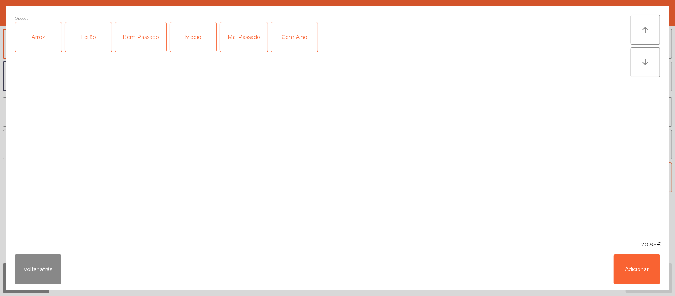
click at [39, 33] on div "Arroz" at bounding box center [38, 37] width 46 height 30
click at [91, 40] on div "Feijão" at bounding box center [88, 37] width 46 height 30
click at [198, 36] on div "Medio" at bounding box center [193, 37] width 46 height 30
click at [633, 272] on button "Adicionar" at bounding box center [636, 269] width 46 height 30
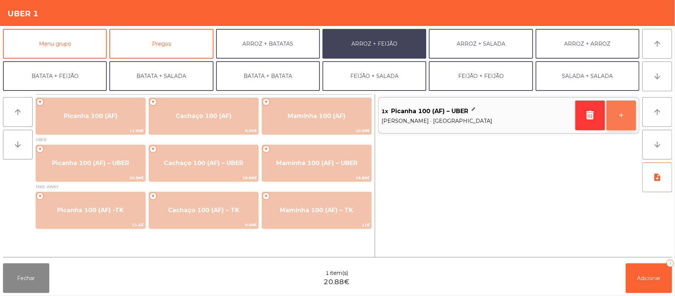
click at [632, 115] on button "+" at bounding box center [621, 115] width 30 height 30
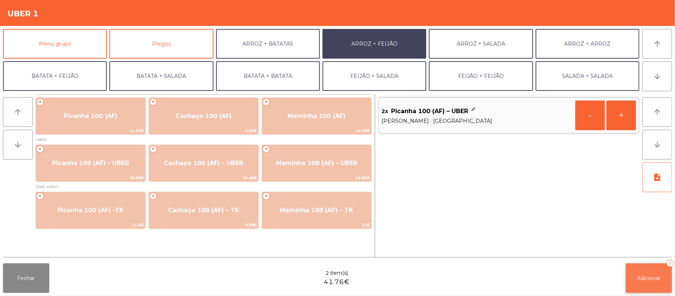
click at [648, 274] on span "Adicionar" at bounding box center [649, 277] width 24 height 7
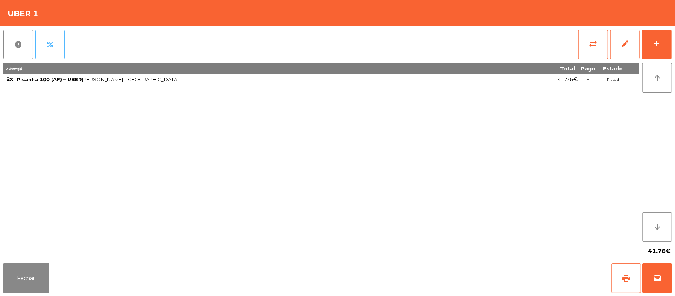
click at [56, 47] on button "percent" at bounding box center [50, 45] width 30 height 30
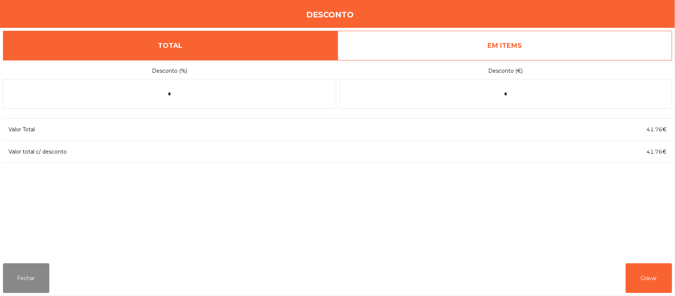
click at [481, 53] on link "EM ITEMS" at bounding box center [504, 46] width 335 height 30
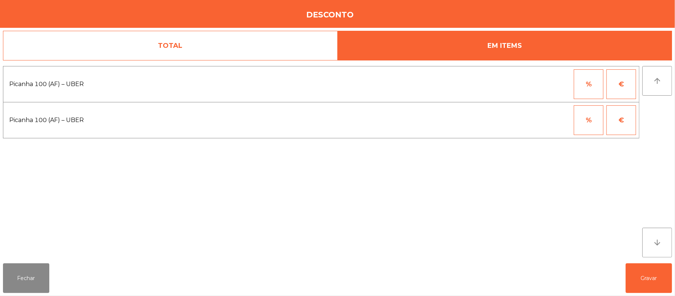
click at [585, 83] on button "%" at bounding box center [588, 84] width 30 height 30
click at [557, 83] on input "*" at bounding box center [551, 84] width 37 height 30
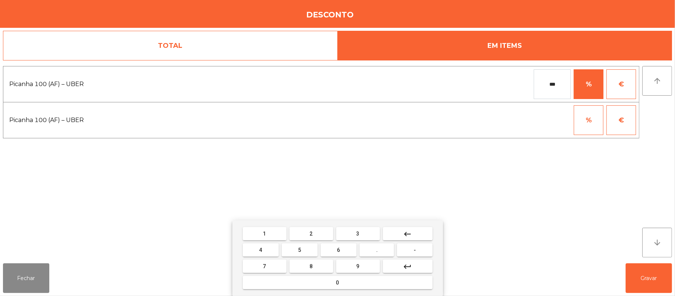
type input "***"
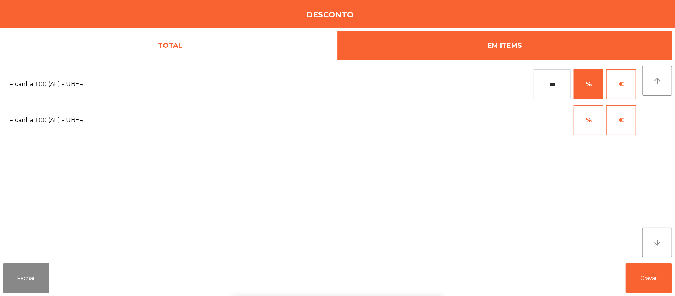
click at [649, 276] on div "1 2 3 keyboard_backspace 4 5 6 . - 7 8 9 keyboard_return 0" at bounding box center [337, 258] width 675 height 76
click at [652, 276] on button "Gravar" at bounding box center [648, 278] width 46 height 30
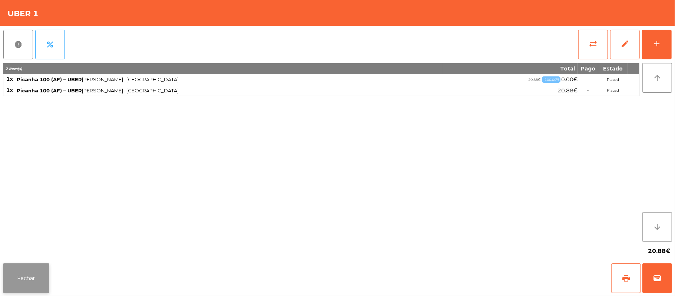
click at [36, 276] on button "Fechar" at bounding box center [26, 278] width 46 height 30
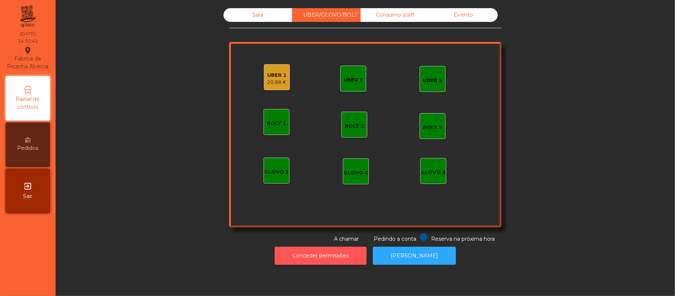
click at [325, 247] on button "Conceder permissões" at bounding box center [320, 255] width 92 height 18
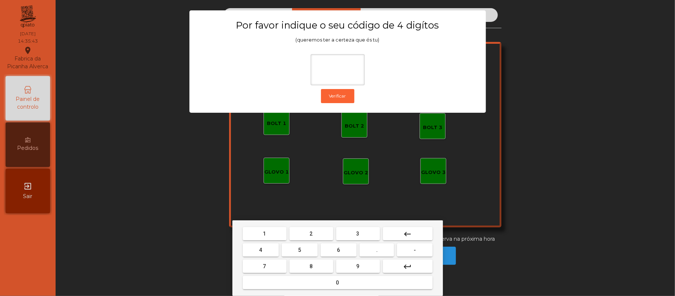
click at [304, 234] on button "2" at bounding box center [311, 233] width 44 height 13
click at [347, 250] on button "6" at bounding box center [338, 249] width 36 height 13
click at [264, 233] on span "1" at bounding box center [264, 233] width 3 height 6
click at [299, 250] on span "5" at bounding box center [299, 250] width 3 height 6
type input "****"
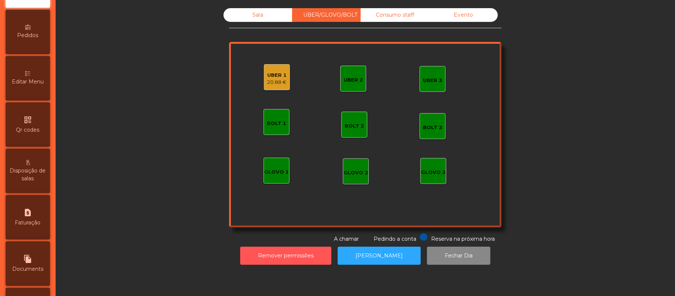
scroll to position [172, 0]
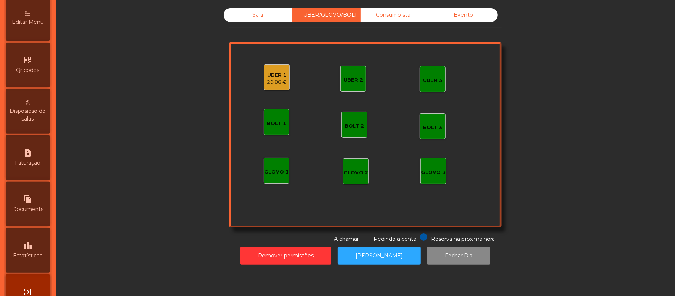
click at [38, 162] on div "request_page Faturação" at bounding box center [28, 157] width 44 height 44
select select "**"
select select "****"
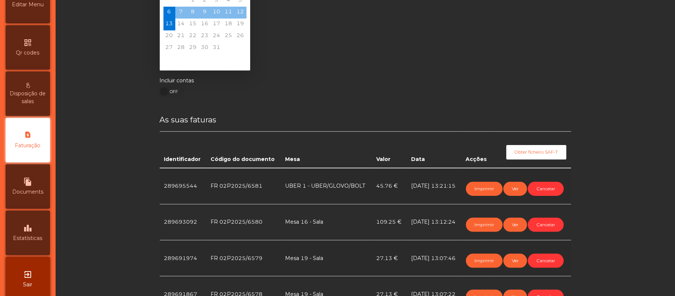
scroll to position [79, 0]
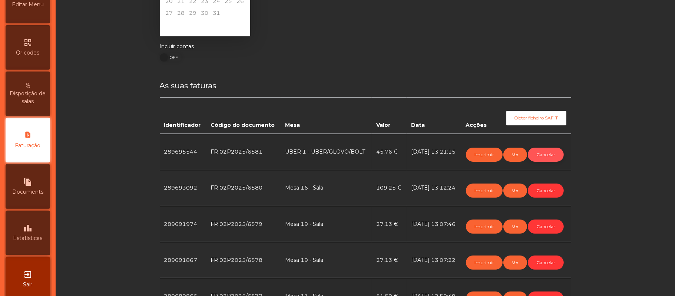
click at [545, 153] on button "Cancelar" at bounding box center [546, 154] width 36 height 14
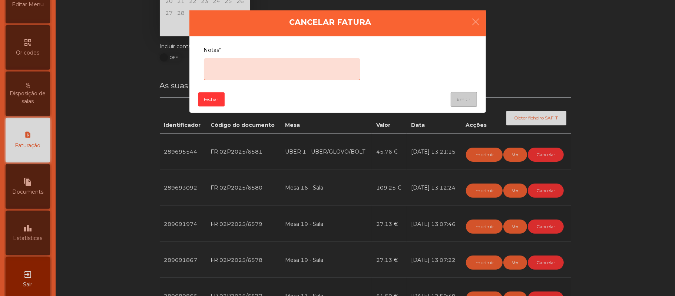
click at [298, 67] on textarea "Notas*" at bounding box center [282, 69] width 156 height 22
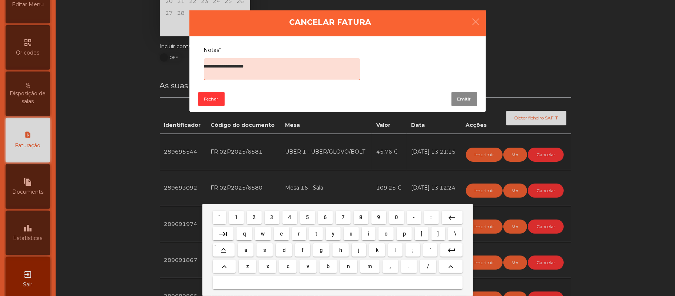
type textarea "**********"
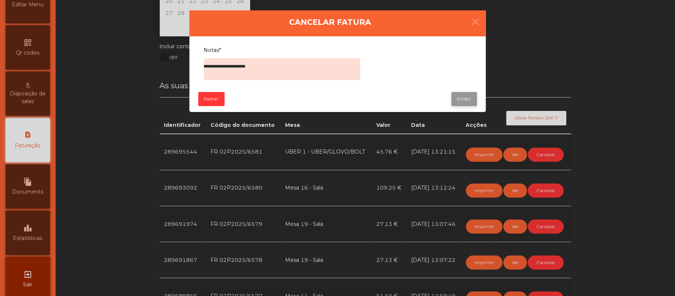
click at [459, 97] on button "Emitir" at bounding box center [464, 99] width 26 height 14
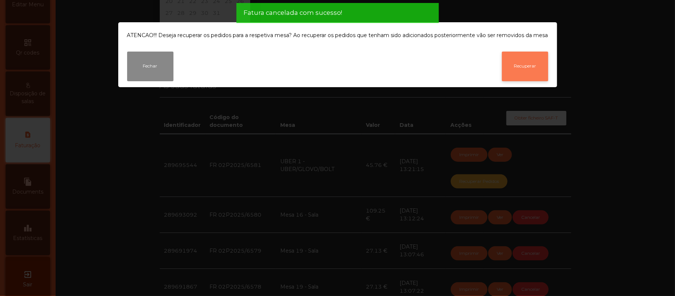
click at [528, 66] on button "Recuperar" at bounding box center [525, 66] width 46 height 30
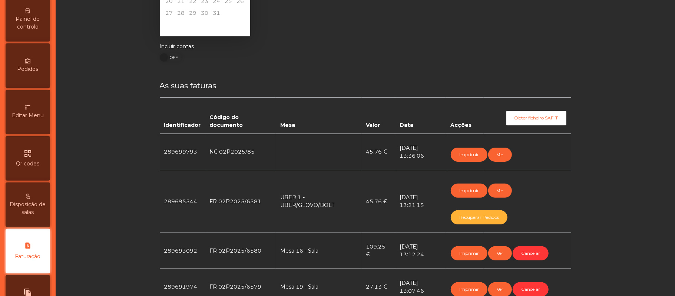
scroll to position [33, 0]
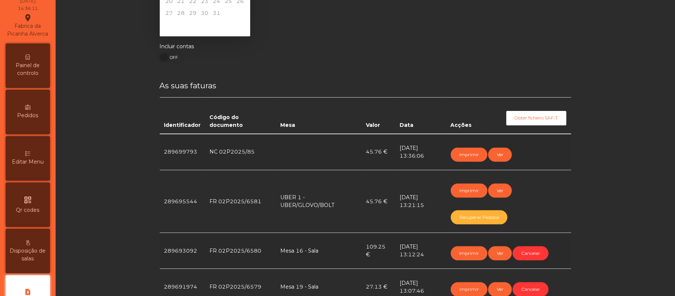
click at [28, 73] on span "Painel de controlo" at bounding box center [27, 69] width 41 height 16
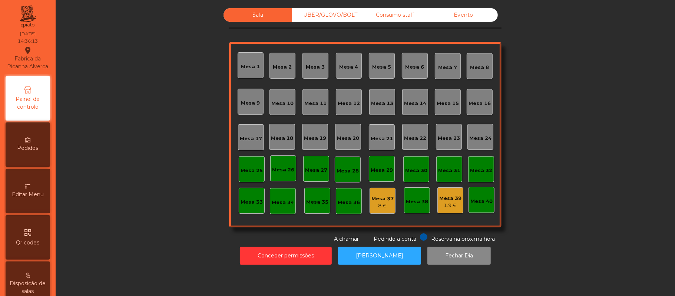
click at [330, 19] on div "UBER/GLOVO/BOLT" at bounding box center [326, 15] width 69 height 14
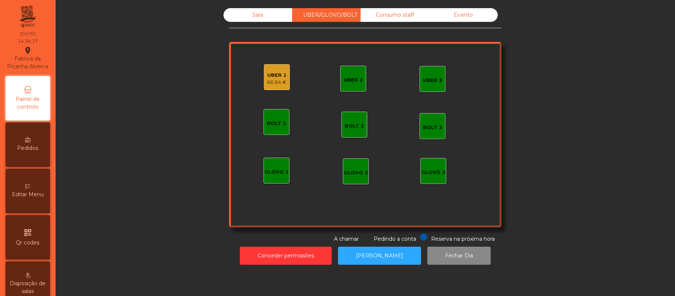
click at [273, 79] on div "66.64 €" at bounding box center [277, 82] width 20 height 7
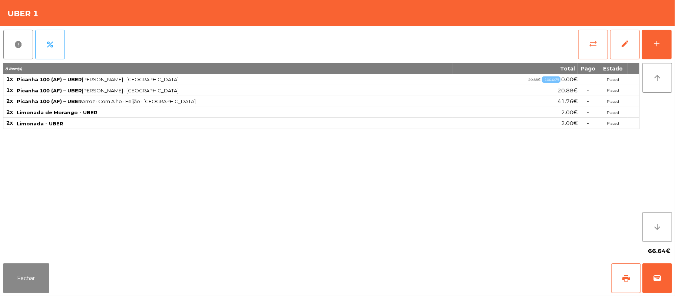
click at [589, 44] on span "sync_alt" at bounding box center [592, 43] width 9 height 9
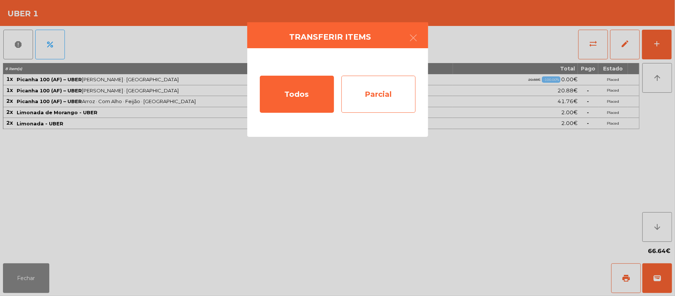
click at [387, 85] on div "Parcial" at bounding box center [378, 94] width 74 height 37
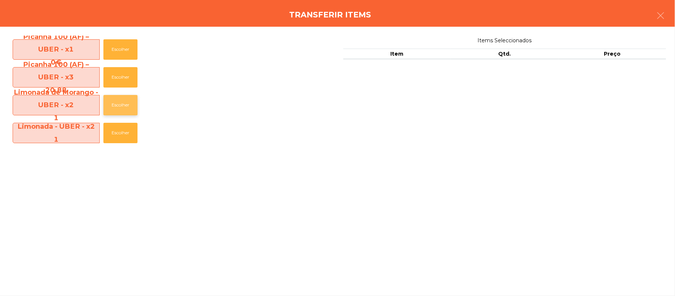
click at [123, 104] on button "Escolher" at bounding box center [120, 105] width 34 height 20
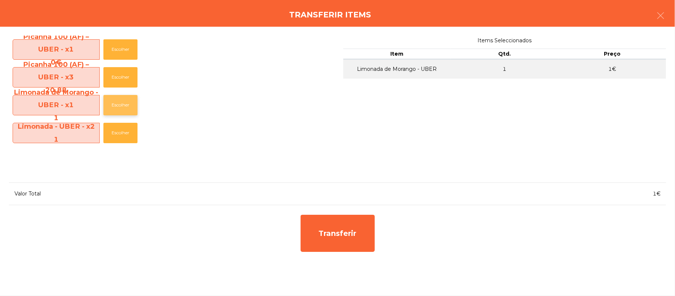
click at [123, 104] on button "Escolher" at bounding box center [120, 105] width 34 height 20
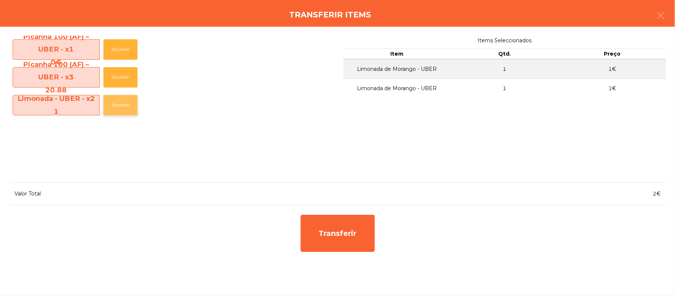
click at [125, 109] on button "Escolher" at bounding box center [120, 105] width 34 height 20
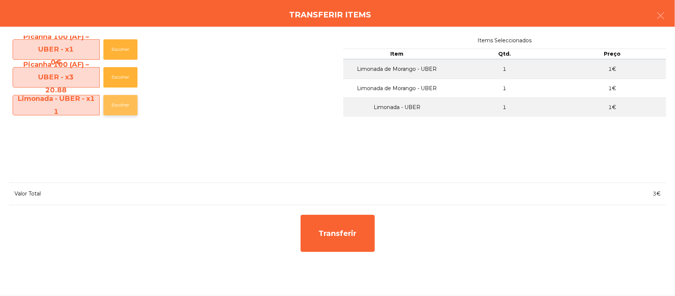
click at [126, 108] on button "Escolher" at bounding box center [120, 105] width 34 height 20
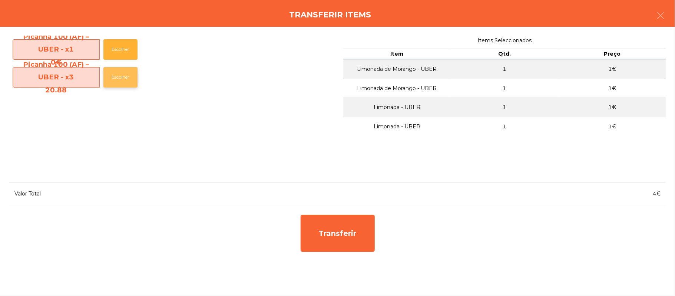
click at [123, 78] on button "Escolher" at bounding box center [120, 77] width 34 height 20
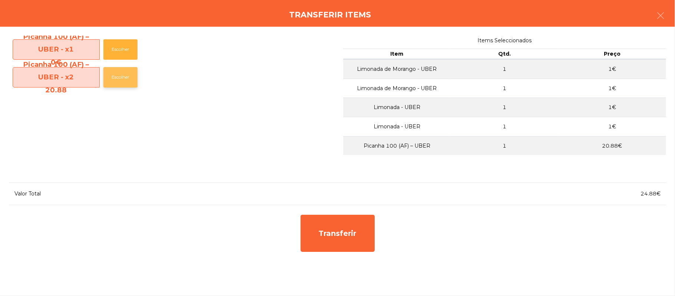
click at [124, 80] on button "Escolher" at bounding box center [120, 77] width 34 height 20
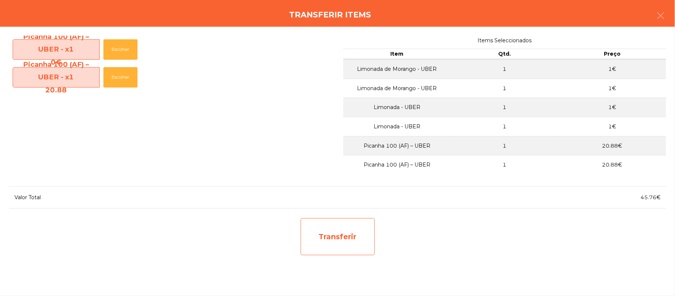
click at [354, 235] on div "Transferir" at bounding box center [337, 236] width 74 height 37
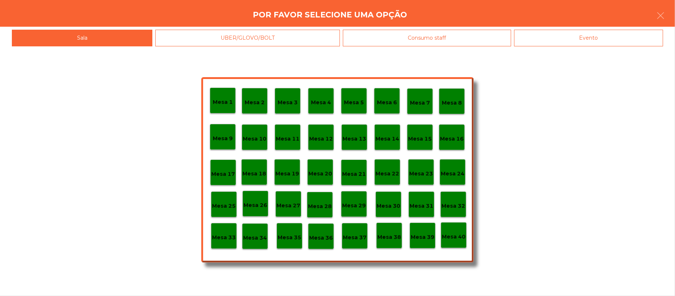
click at [306, 33] on div "UBER/GLOVO/BOLT" at bounding box center [247, 38] width 184 height 17
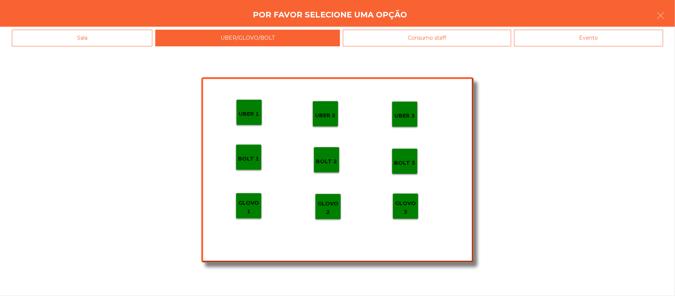
click at [332, 116] on p "UBER 2" at bounding box center [325, 115] width 20 height 9
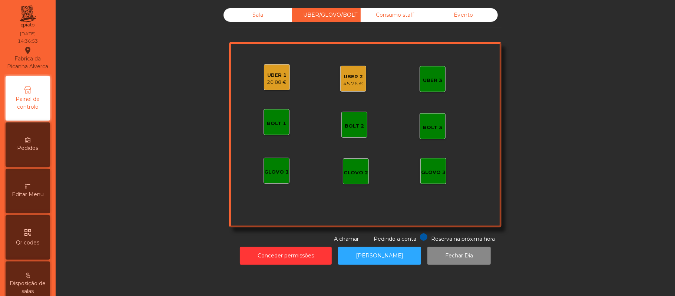
click at [353, 79] on div "UBER 2" at bounding box center [353, 76] width 20 height 7
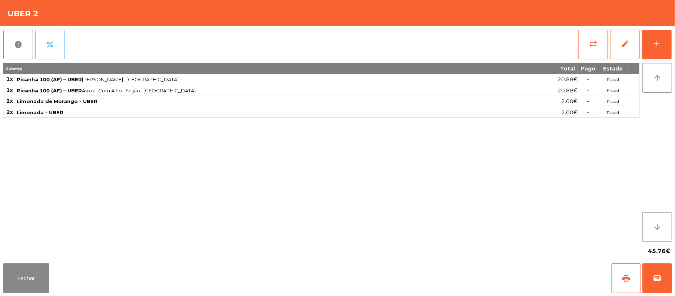
click at [56, 44] on button "percent" at bounding box center [50, 45] width 30 height 30
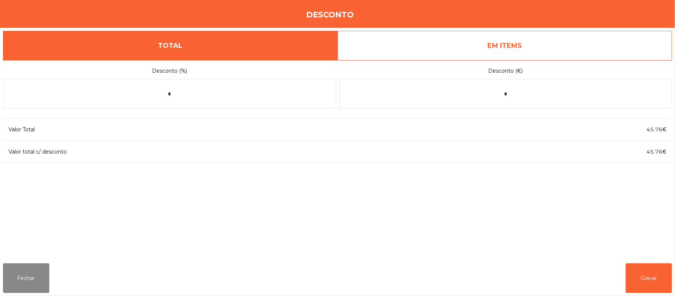
click at [519, 47] on link "EM ITEMS" at bounding box center [504, 46] width 335 height 30
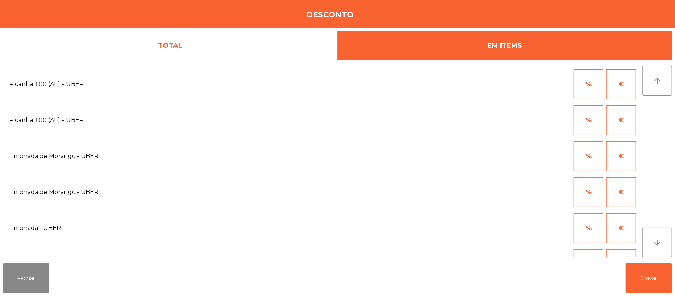
click at [585, 85] on button "%" at bounding box center [588, 84] width 30 height 30
click at [557, 83] on input "*" at bounding box center [551, 84] width 37 height 30
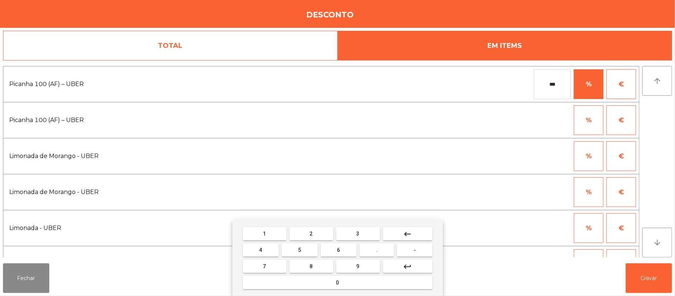
type input "***"
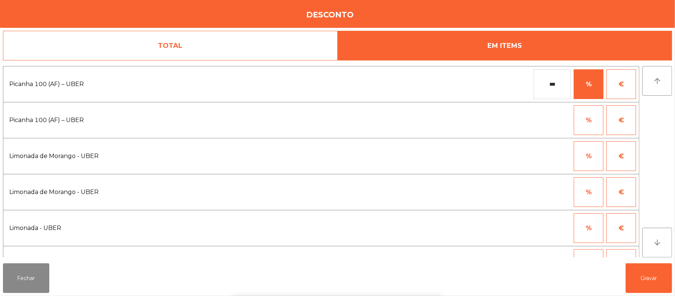
click at [662, 270] on div "1 2 3 keyboard_backspace 4 5 6 . - 7 8 9 keyboard_return 0" at bounding box center [337, 258] width 675 height 76
click at [647, 276] on button "Gravar" at bounding box center [648, 278] width 46 height 30
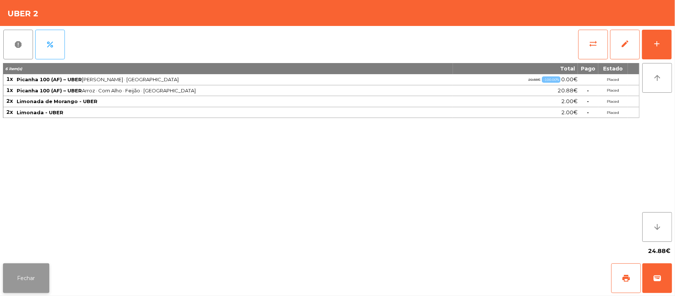
click at [27, 272] on button "Fechar" at bounding box center [26, 278] width 46 height 30
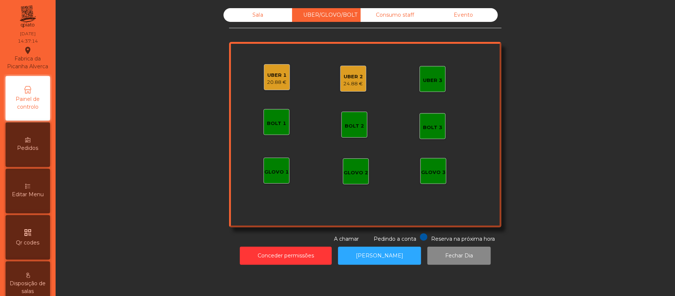
click at [343, 79] on div "UBER 2" at bounding box center [353, 76] width 20 height 7
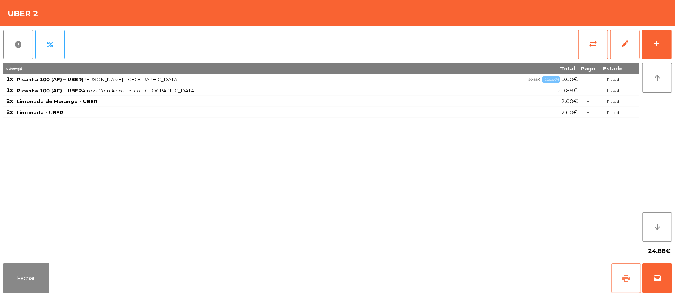
click at [621, 282] on button "print" at bounding box center [626, 278] width 30 height 30
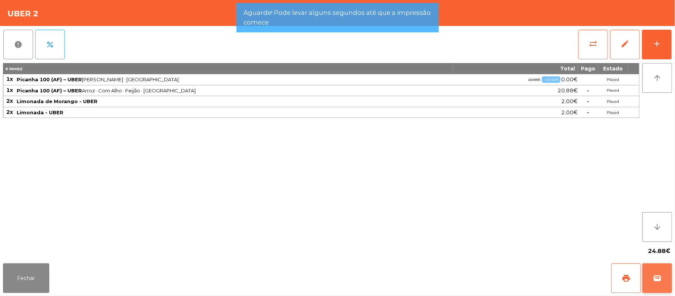
click at [644, 267] on button "wallet" at bounding box center [657, 278] width 30 height 30
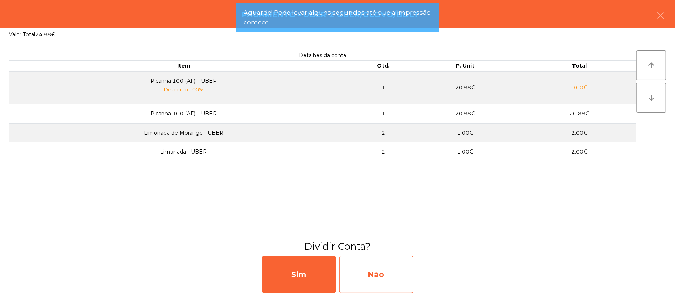
click at [385, 276] on div "Não" at bounding box center [376, 274] width 74 height 37
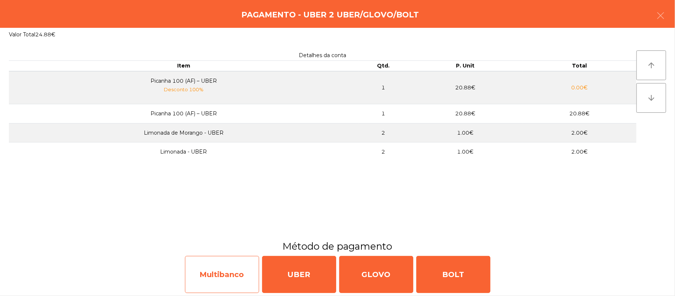
click at [221, 273] on div "Multibanco" at bounding box center [222, 274] width 74 height 37
select select "**"
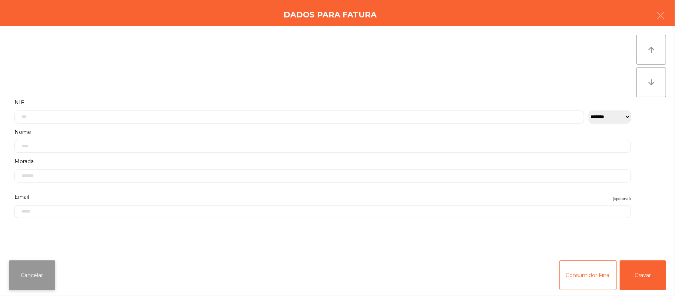
click at [40, 276] on button "Cancelar" at bounding box center [32, 275] width 46 height 30
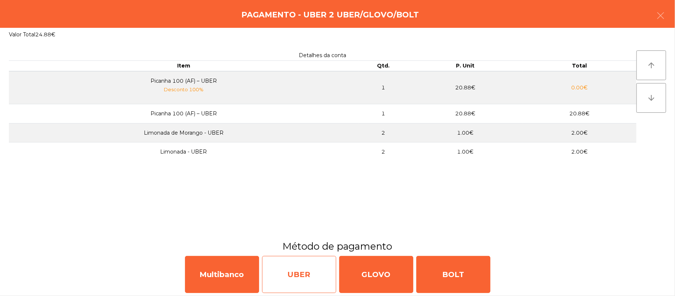
click at [321, 279] on div "UBER" at bounding box center [299, 274] width 74 height 37
select select "**"
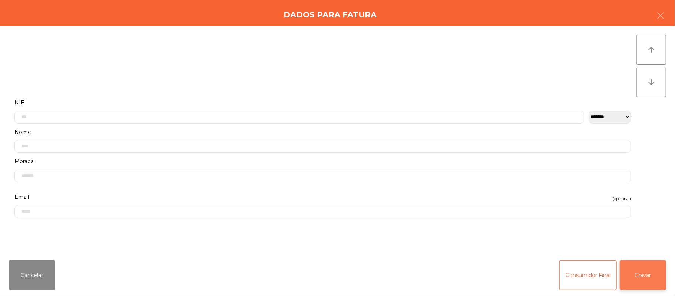
click at [636, 266] on button "Gravar" at bounding box center [642, 275] width 46 height 30
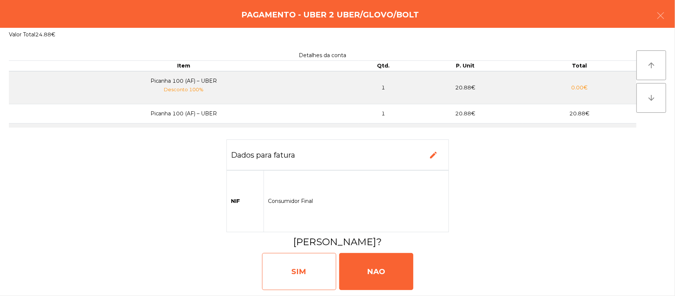
click at [285, 279] on div "SIM" at bounding box center [299, 271] width 74 height 37
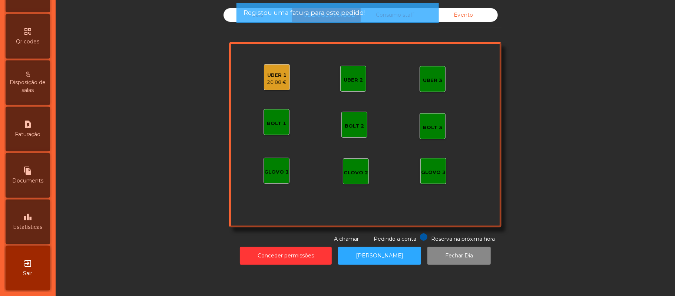
click at [36, 138] on span "Faturação" at bounding box center [28, 134] width 26 height 8
select select "**"
select select "****"
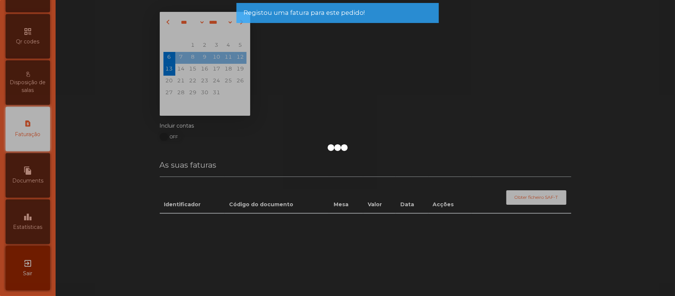
scroll to position [190, 0]
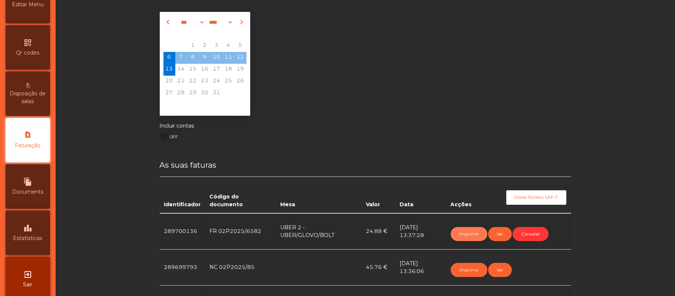
click at [456, 230] on button "Imprimir" at bounding box center [468, 234] width 37 height 14
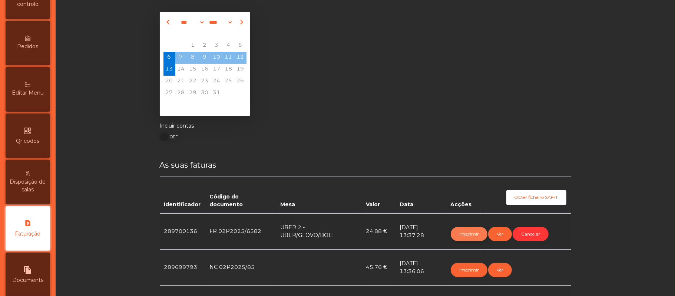
scroll to position [0, 0]
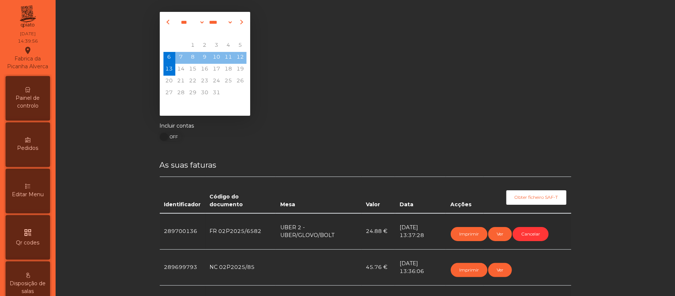
click at [40, 100] on div "Painel de controlo" at bounding box center [28, 98] width 44 height 44
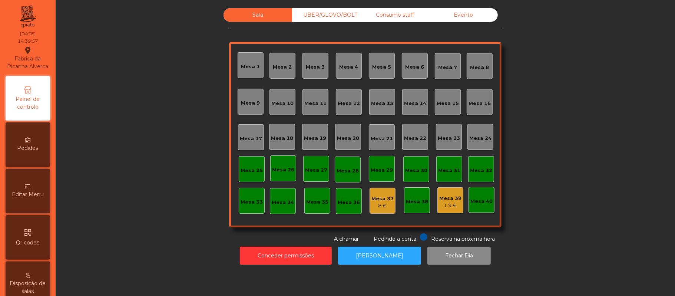
click at [340, 13] on div "UBER/GLOVO/BOLT" at bounding box center [326, 15] width 69 height 14
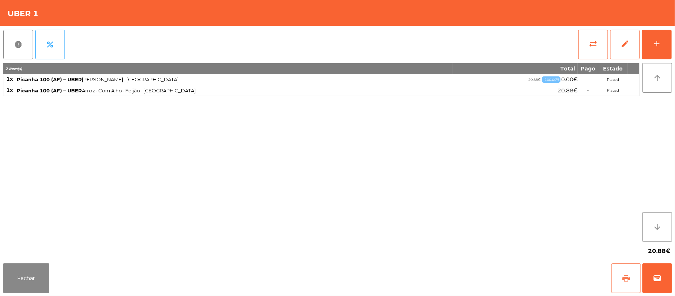
click at [619, 278] on button "print" at bounding box center [626, 278] width 30 height 30
click at [659, 278] on span "wallet" at bounding box center [656, 277] width 9 height 9
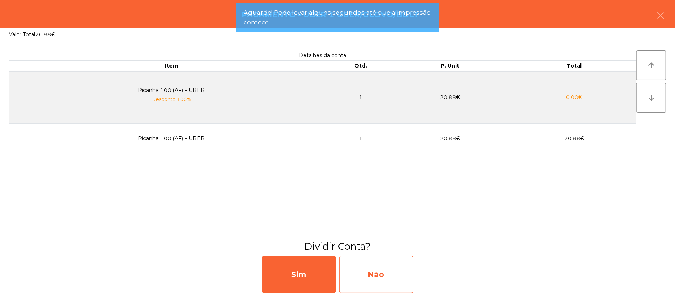
click at [396, 282] on div "Não" at bounding box center [376, 274] width 74 height 37
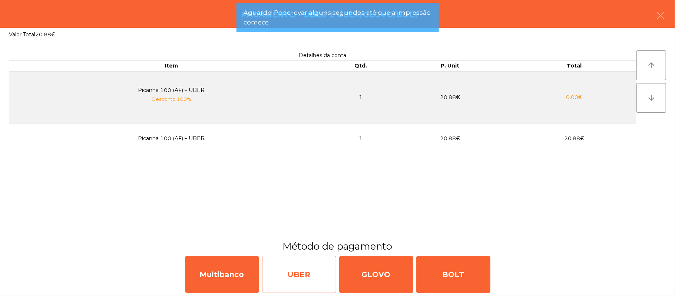
click at [310, 278] on div "UBER" at bounding box center [299, 274] width 74 height 37
select select "**"
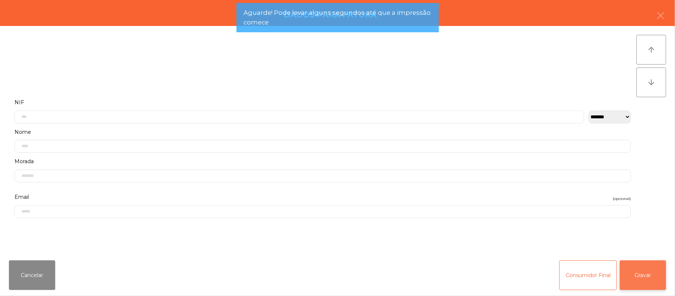
click at [649, 273] on button "Gravar" at bounding box center [642, 275] width 46 height 30
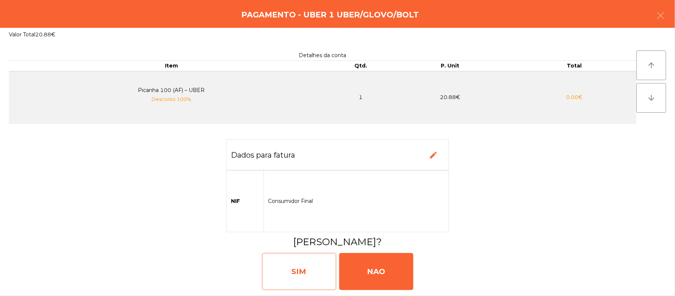
click at [288, 269] on div "SIM" at bounding box center [299, 271] width 74 height 37
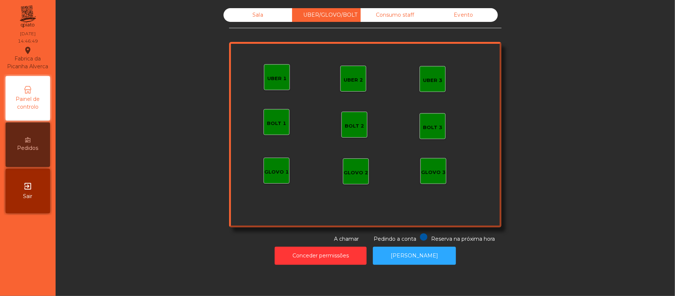
click at [400, 19] on div "Consumo staff" at bounding box center [394, 15] width 69 height 14
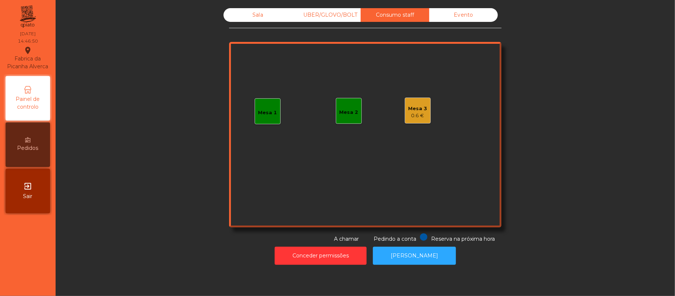
click at [408, 110] on div "Mesa 3" at bounding box center [417, 108] width 19 height 7
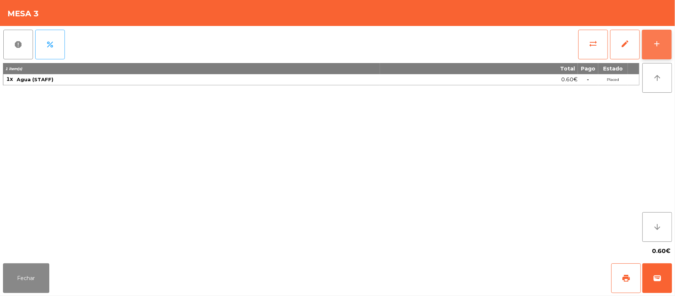
click at [657, 35] on button "add" at bounding box center [657, 45] width 30 height 30
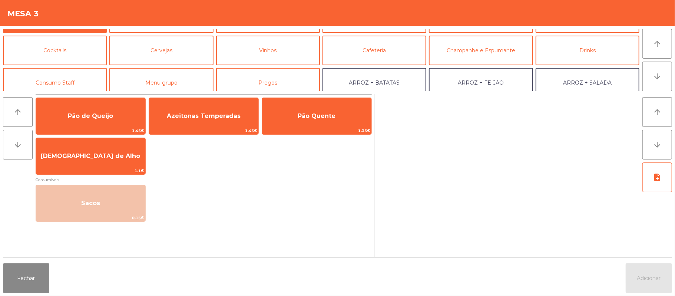
scroll to position [39, 0]
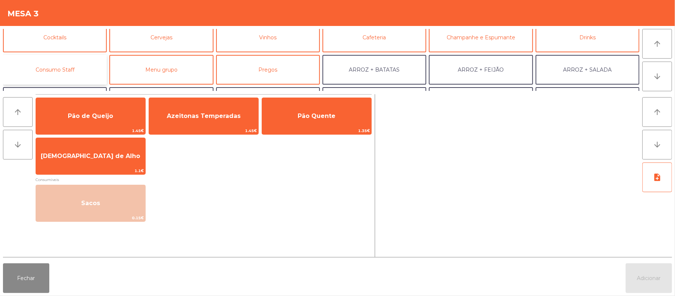
click at [85, 67] on button "Consumo Staff" at bounding box center [55, 70] width 104 height 30
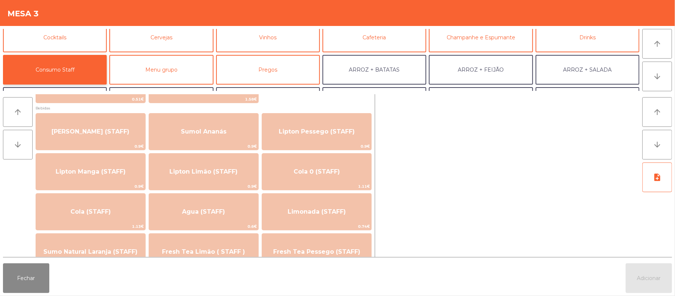
scroll to position [79, 0]
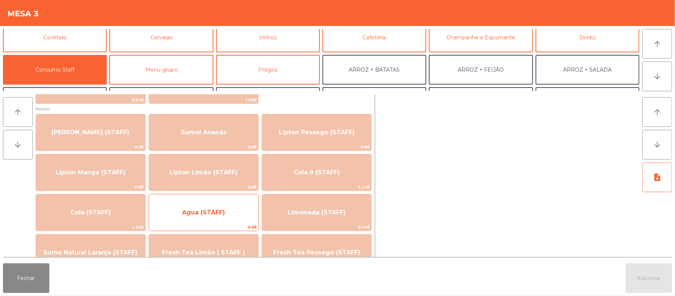
click at [214, 213] on span "Agua (STAFF)" at bounding box center [203, 212] width 43 height 7
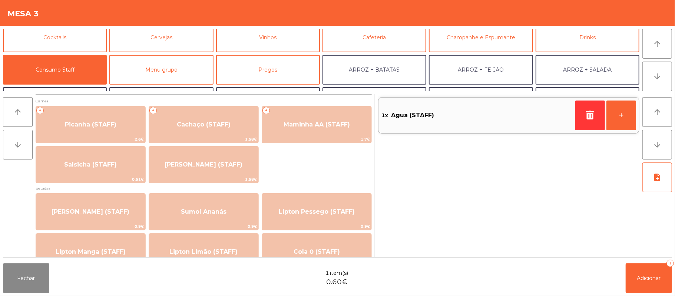
scroll to position [1, 0]
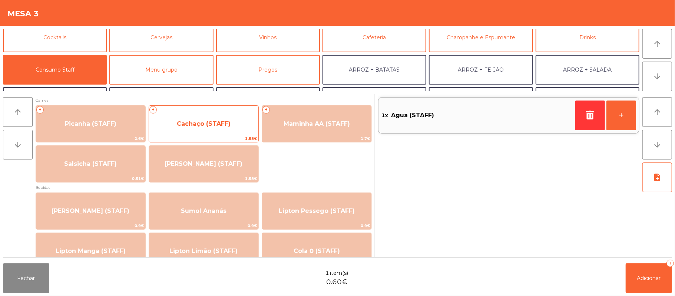
click at [230, 125] on span "Cachaço (STAFF)" at bounding box center [203, 124] width 109 height 20
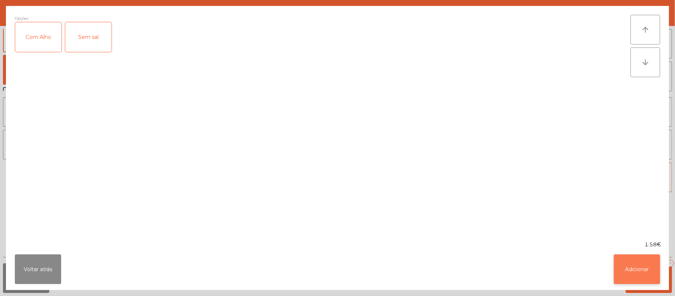
click at [639, 264] on button "Adicionar" at bounding box center [636, 269] width 46 height 30
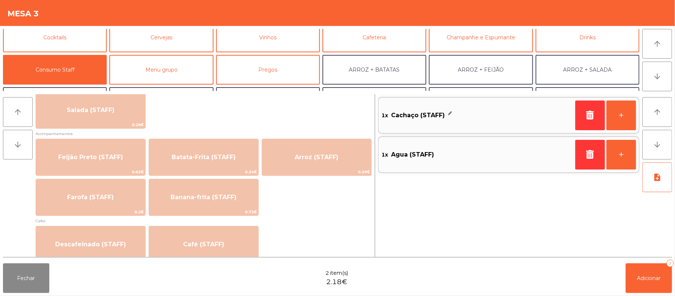
scroll to position [310, 0]
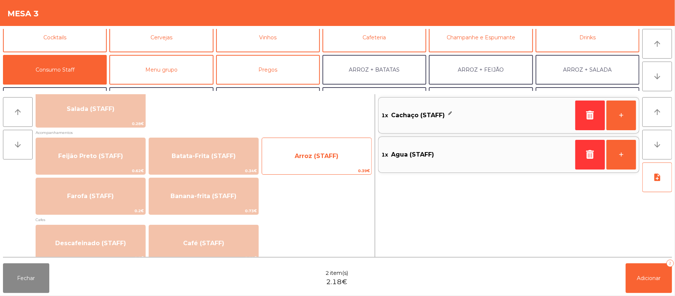
click at [322, 155] on span "Arroz (STAFF)" at bounding box center [317, 155] width 44 height 7
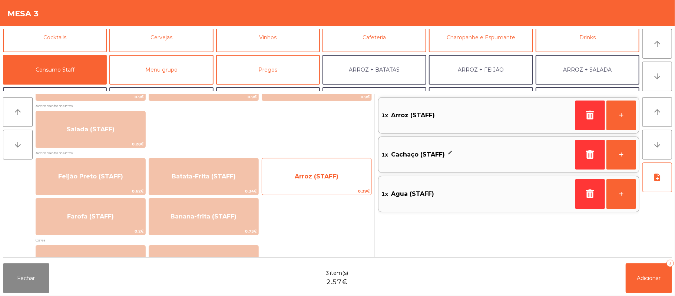
scroll to position [289, 0]
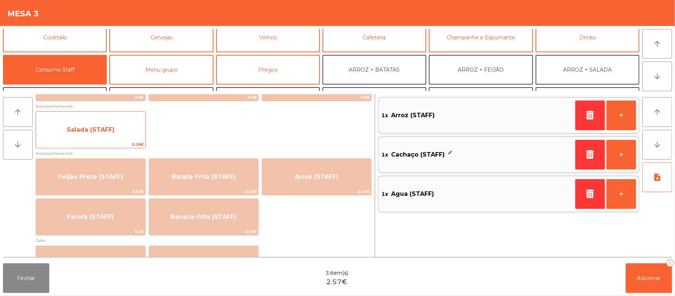
click at [125, 131] on span "Salada (STAFF)" at bounding box center [90, 130] width 109 height 20
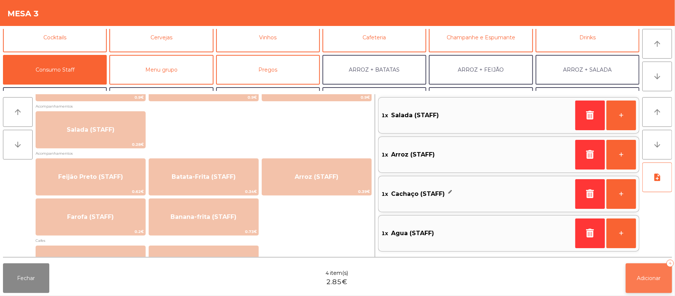
click at [649, 265] on button "Adicionar 4" at bounding box center [648, 278] width 46 height 30
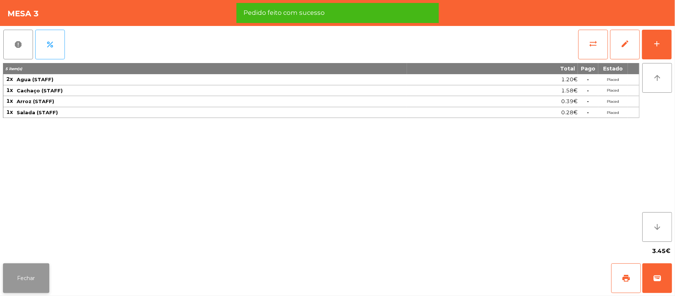
click at [34, 277] on button "Fechar" at bounding box center [26, 278] width 46 height 30
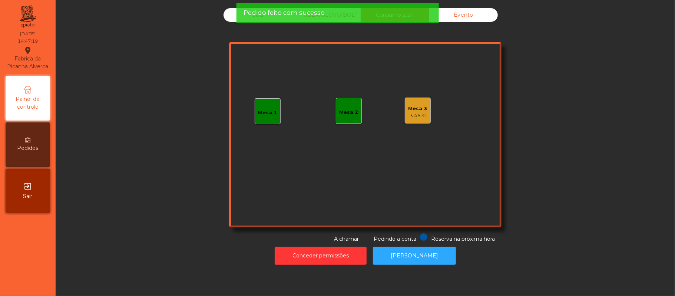
click at [277, 14] on span "Pedido feito com sucesso" at bounding box center [283, 12] width 81 height 9
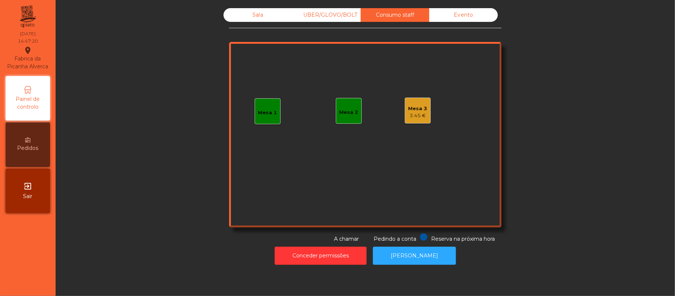
click at [257, 16] on div "Sala" at bounding box center [257, 15] width 69 height 14
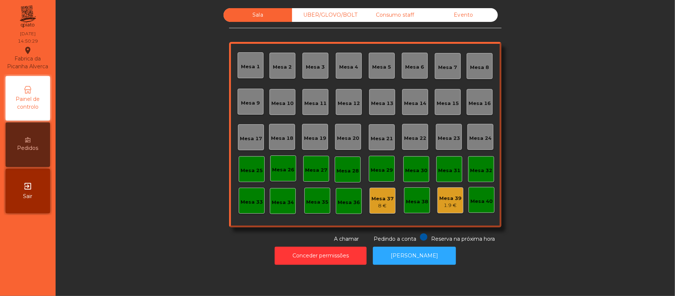
click at [329, 14] on div "UBER/GLOVO/BOLT" at bounding box center [326, 15] width 69 height 14
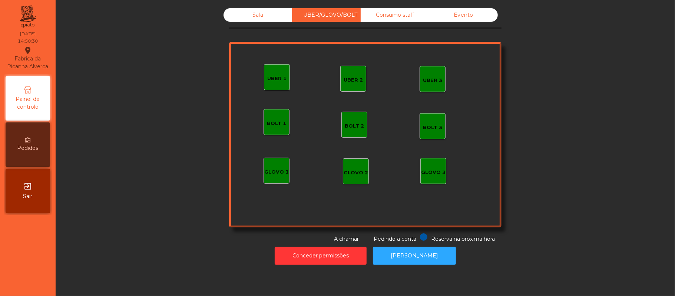
click at [406, 19] on div "Consumo staff" at bounding box center [394, 15] width 69 height 14
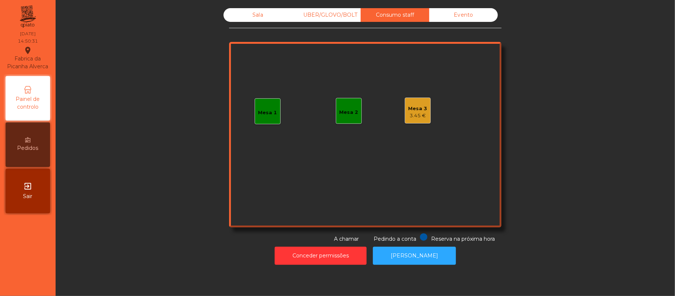
click at [262, 103] on div "Mesa 1" at bounding box center [267, 111] width 26 height 26
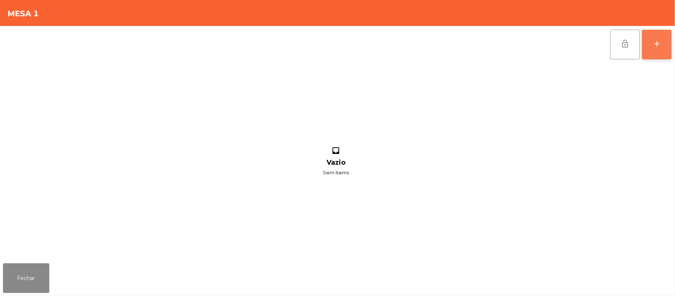
click at [657, 47] on div "add" at bounding box center [656, 43] width 9 height 9
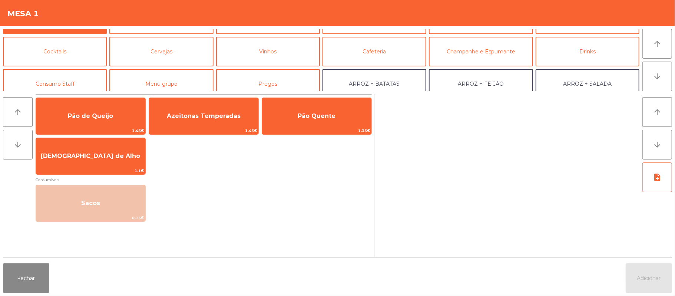
scroll to position [36, 0]
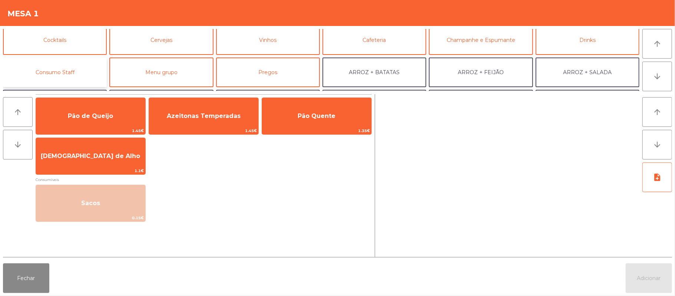
click at [66, 62] on button "Consumo Staff" at bounding box center [55, 72] width 104 height 30
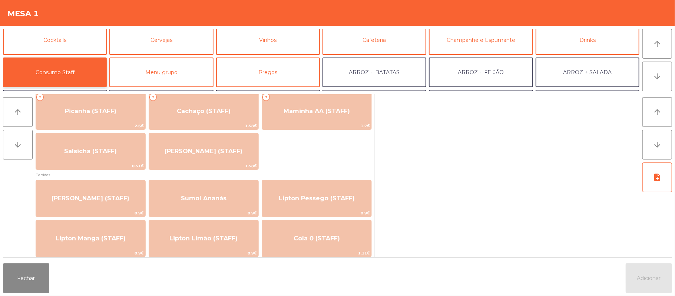
scroll to position [2, 0]
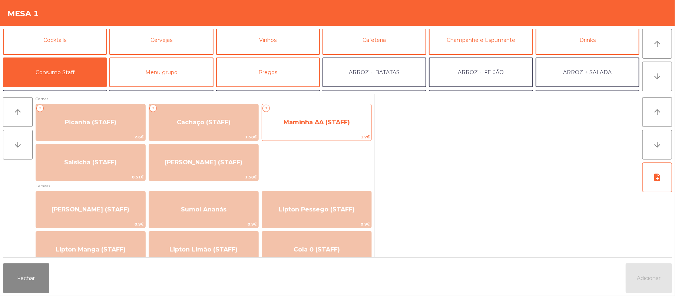
click at [338, 138] on span "1.7€" at bounding box center [316, 136] width 109 height 7
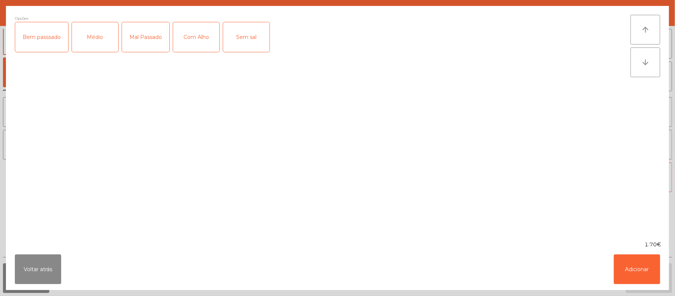
click at [104, 34] on div "Médio" at bounding box center [95, 37] width 46 height 30
click at [195, 38] on div "Com Alho" at bounding box center [196, 37] width 46 height 30
click at [630, 272] on button "Adicionar" at bounding box center [636, 269] width 46 height 30
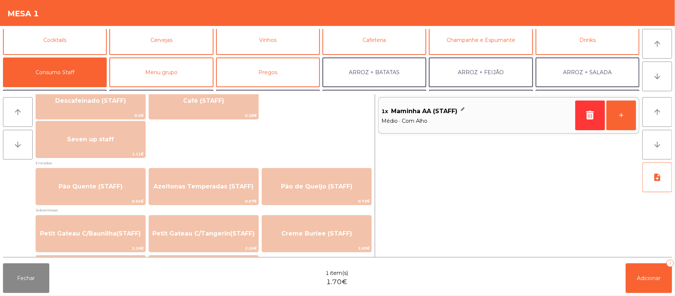
scroll to position [466, 0]
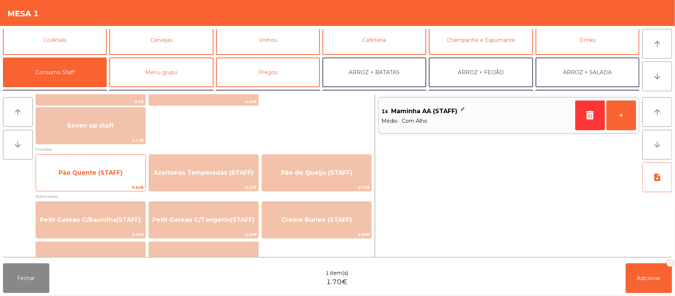
click at [120, 175] on span "Pão Quente (STAFF)" at bounding box center [91, 172] width 64 height 7
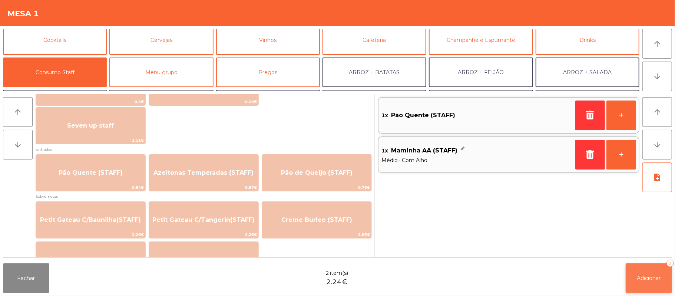
click at [645, 277] on span "Adicionar" at bounding box center [649, 277] width 24 height 7
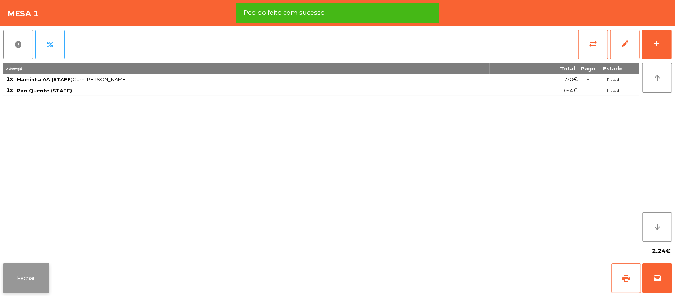
click at [29, 278] on button "Fechar" at bounding box center [26, 278] width 46 height 30
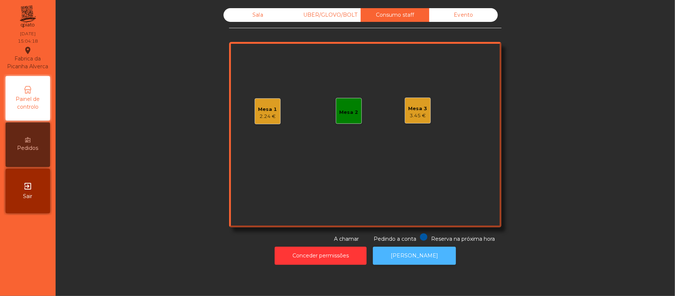
click at [433, 248] on button "[PERSON_NAME]" at bounding box center [414, 255] width 83 height 18
click at [419, 256] on button "[PERSON_NAME]" at bounding box center [414, 255] width 83 height 18
click at [266, 110] on div "Mesa 1" at bounding box center [267, 109] width 19 height 7
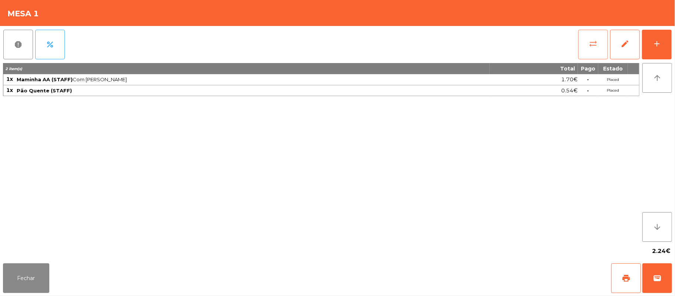
click at [578, 45] on button "sync_alt" at bounding box center [593, 45] width 30 height 30
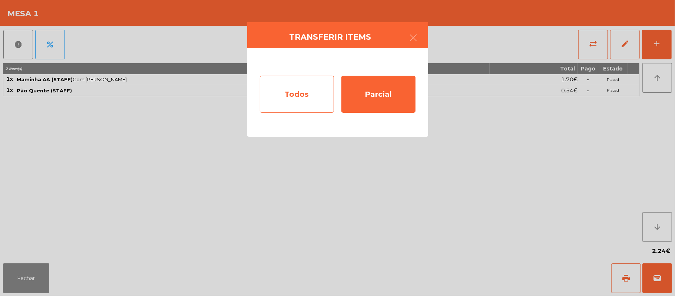
click at [299, 95] on div "Todos" at bounding box center [297, 94] width 74 height 37
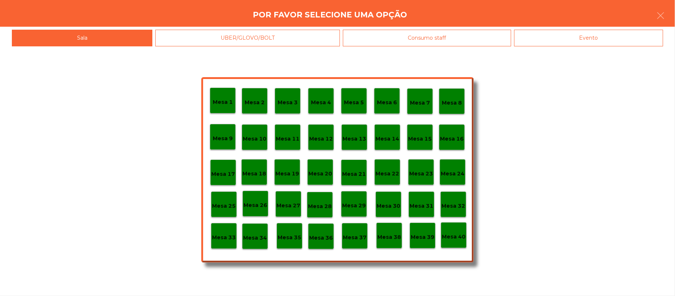
click at [592, 45] on div "Evento" at bounding box center [588, 38] width 149 height 17
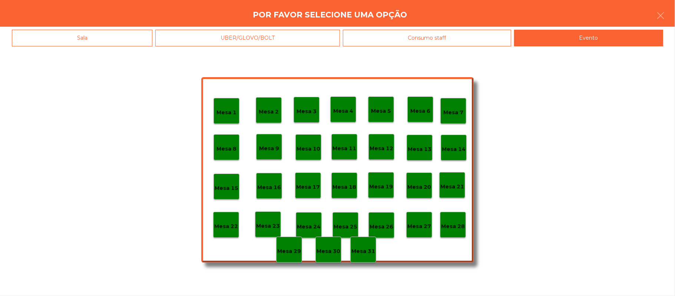
click at [459, 225] on p "Mesa 28" at bounding box center [453, 226] width 24 height 9
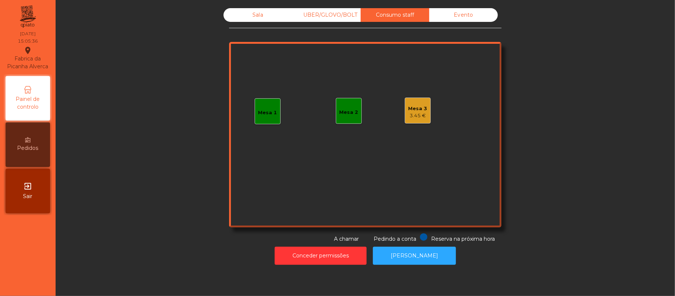
click at [255, 11] on div "Sala" at bounding box center [257, 15] width 69 height 14
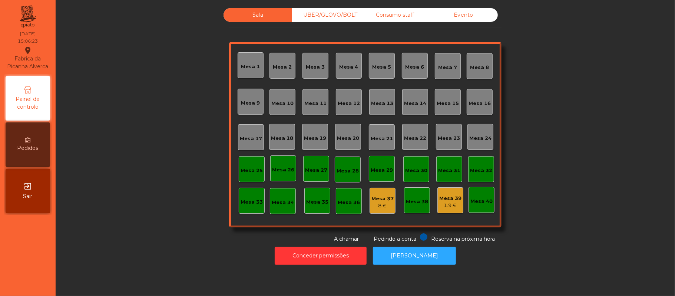
click at [467, 18] on div "Evento" at bounding box center [463, 15] width 69 height 14
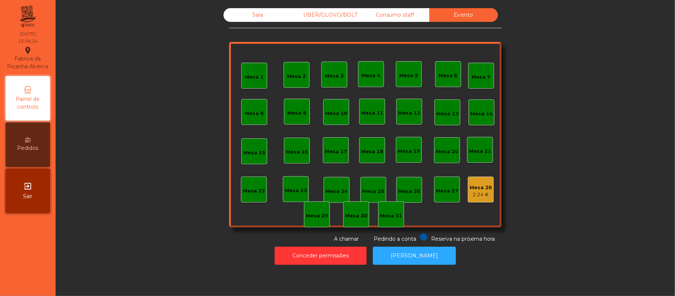
click at [477, 189] on div "Mesa 28" at bounding box center [480, 187] width 22 height 7
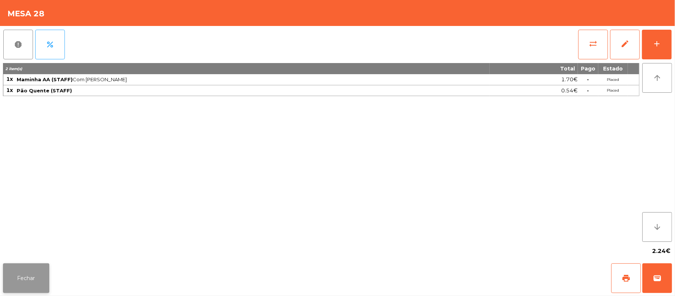
click at [30, 278] on button "Fechar" at bounding box center [26, 278] width 46 height 30
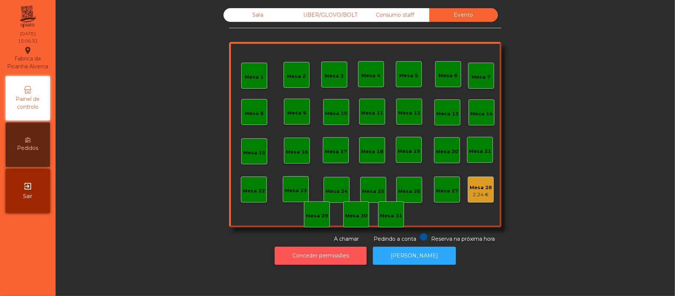
click at [319, 247] on button "Conceder permissões" at bounding box center [320, 255] width 92 height 18
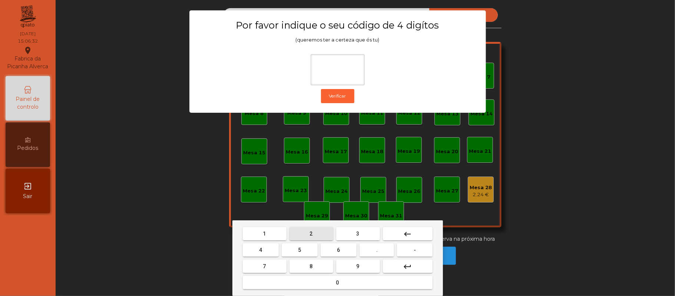
click at [310, 233] on span "2" at bounding box center [311, 233] width 3 height 6
click at [338, 250] on span "6" at bounding box center [338, 250] width 3 height 6
click at [264, 233] on span "1" at bounding box center [264, 233] width 3 height 6
click at [300, 250] on span "5" at bounding box center [299, 250] width 3 height 6
type input "****"
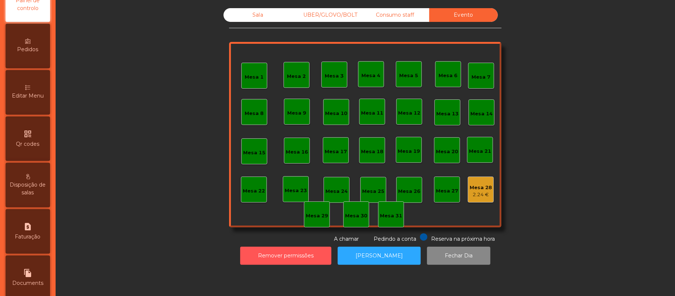
scroll to position [164, 0]
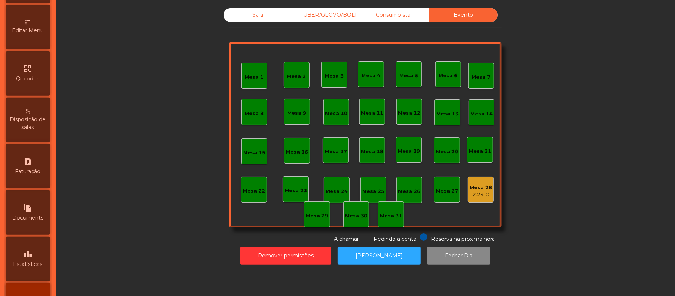
click at [27, 258] on icon "leaderboard" at bounding box center [27, 253] width 9 height 9
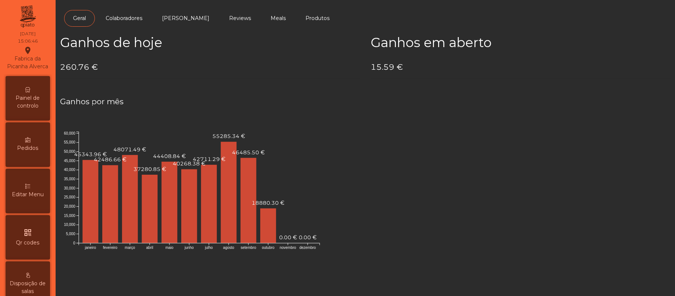
click at [34, 95] on div "Painel de controlo" at bounding box center [28, 98] width 44 height 44
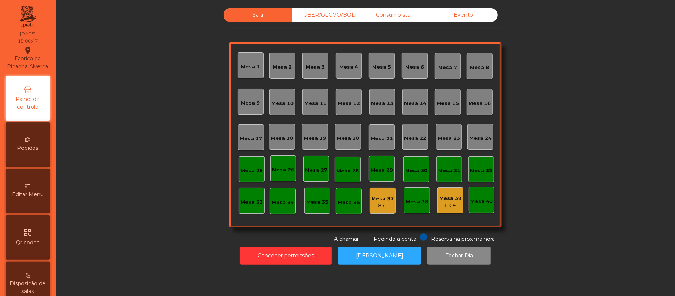
click at [464, 20] on div "Evento" at bounding box center [463, 15] width 69 height 14
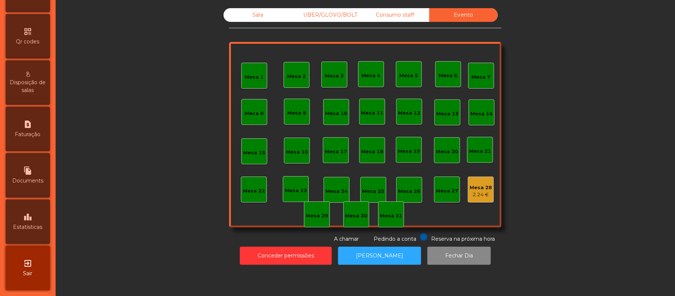
click at [25, 229] on span "Estatísticas" at bounding box center [27, 227] width 29 height 8
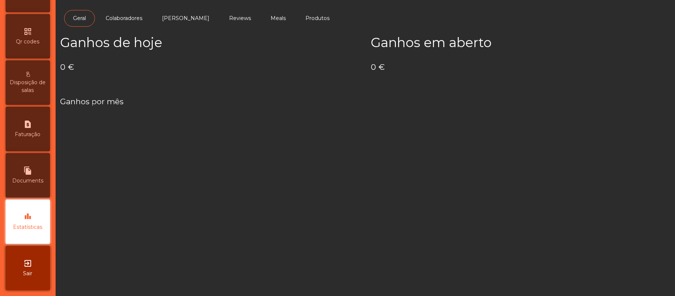
scroll to position [208, 0]
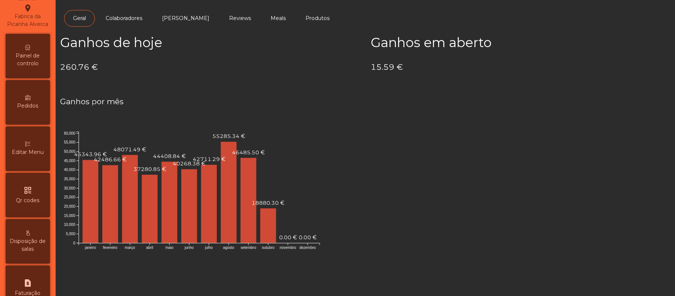
click at [37, 59] on span "Painel de controlo" at bounding box center [27, 60] width 41 height 16
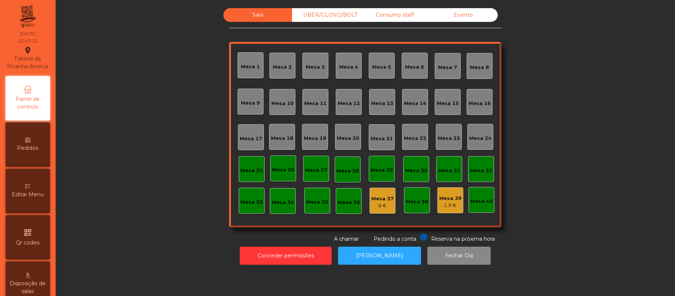
click at [469, 21] on div "Evento" at bounding box center [463, 15] width 69 height 14
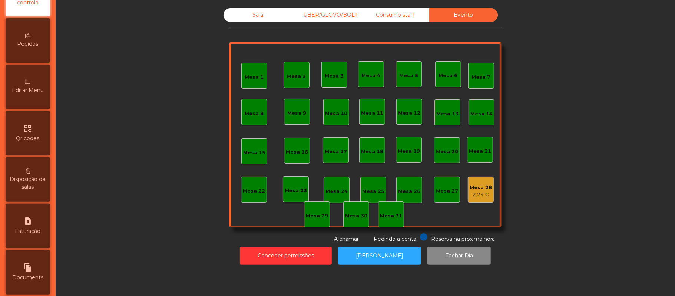
scroll to position [123, 0]
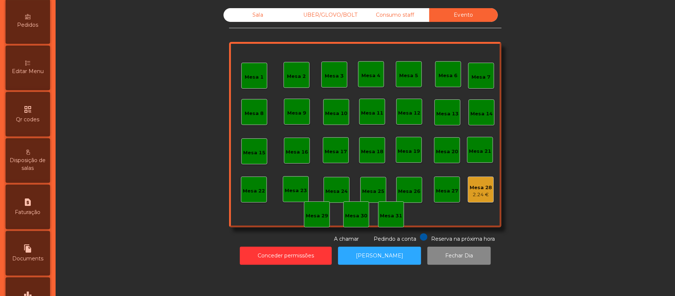
click at [32, 206] on icon "request_page" at bounding box center [27, 201] width 9 height 9
select select "**"
select select "****"
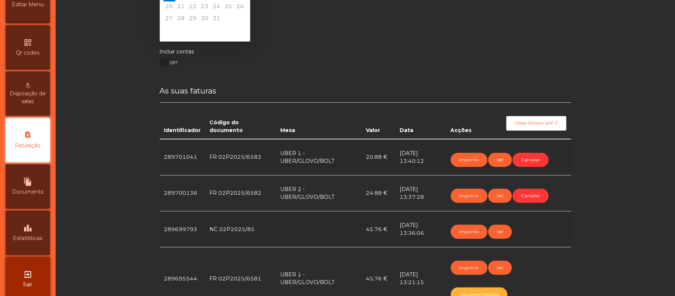
scroll to position [85, 0]
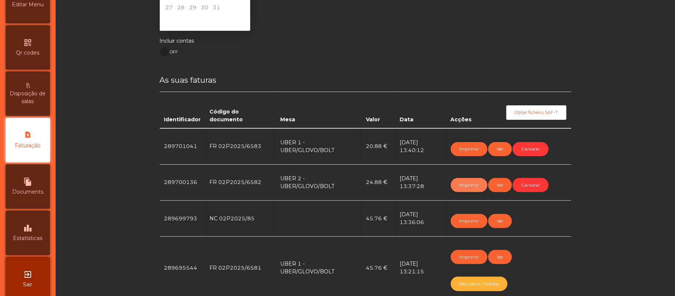
click at [455, 182] on button "Imprimir" at bounding box center [468, 185] width 37 height 14
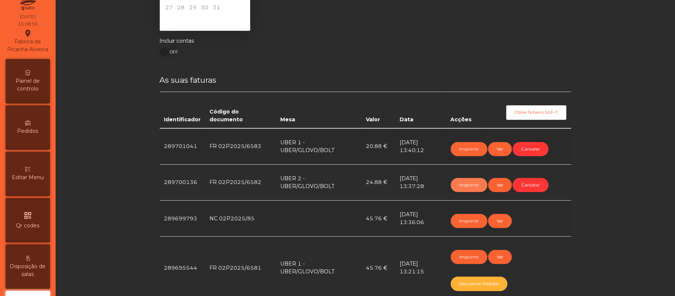
scroll to position [0, 0]
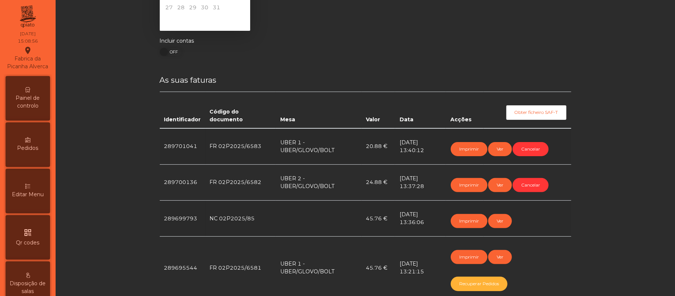
click at [27, 96] on div "Painel de controlo" at bounding box center [28, 98] width 44 height 44
